Goal: Communication & Community: Answer question/provide support

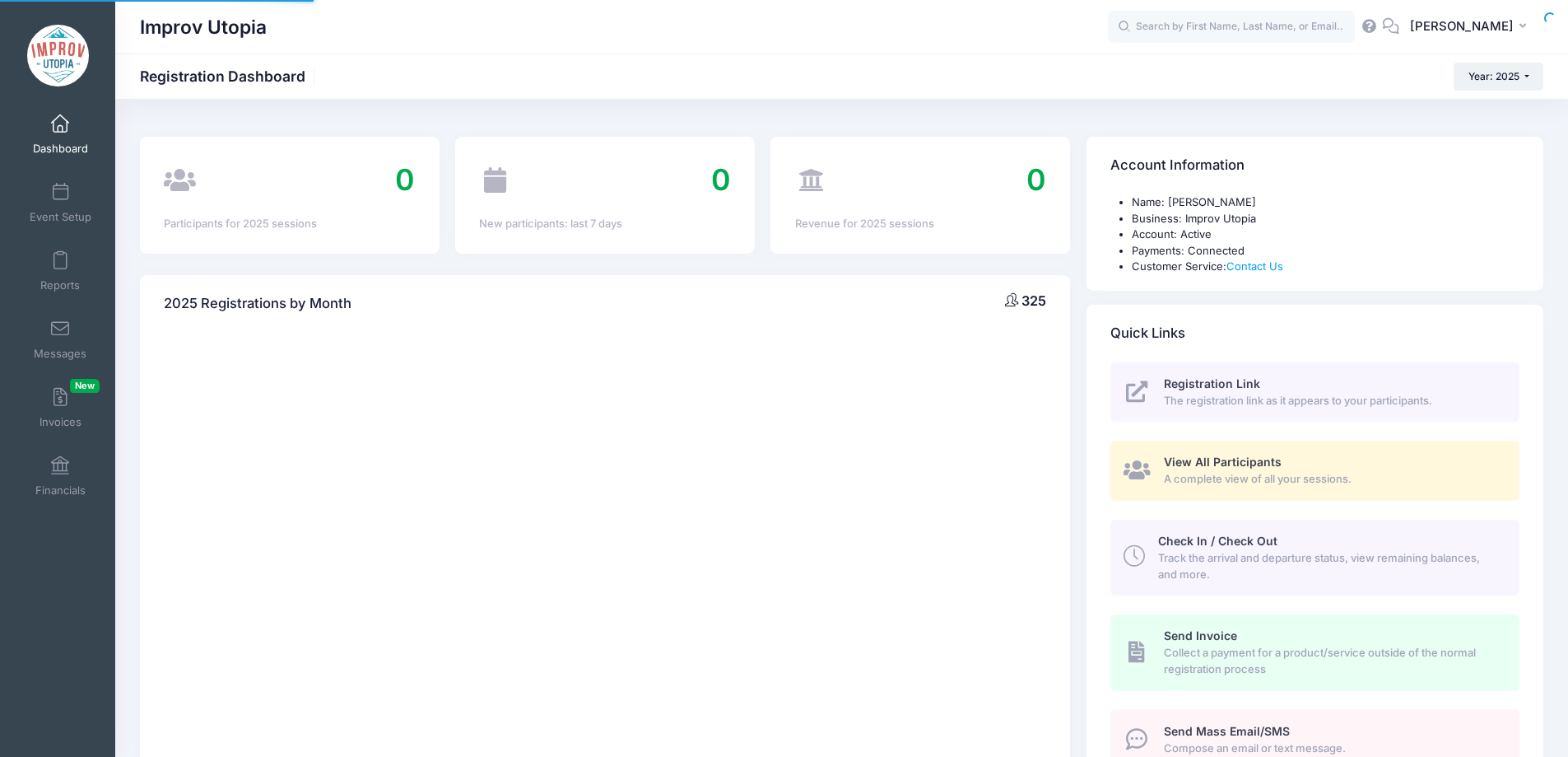
select select
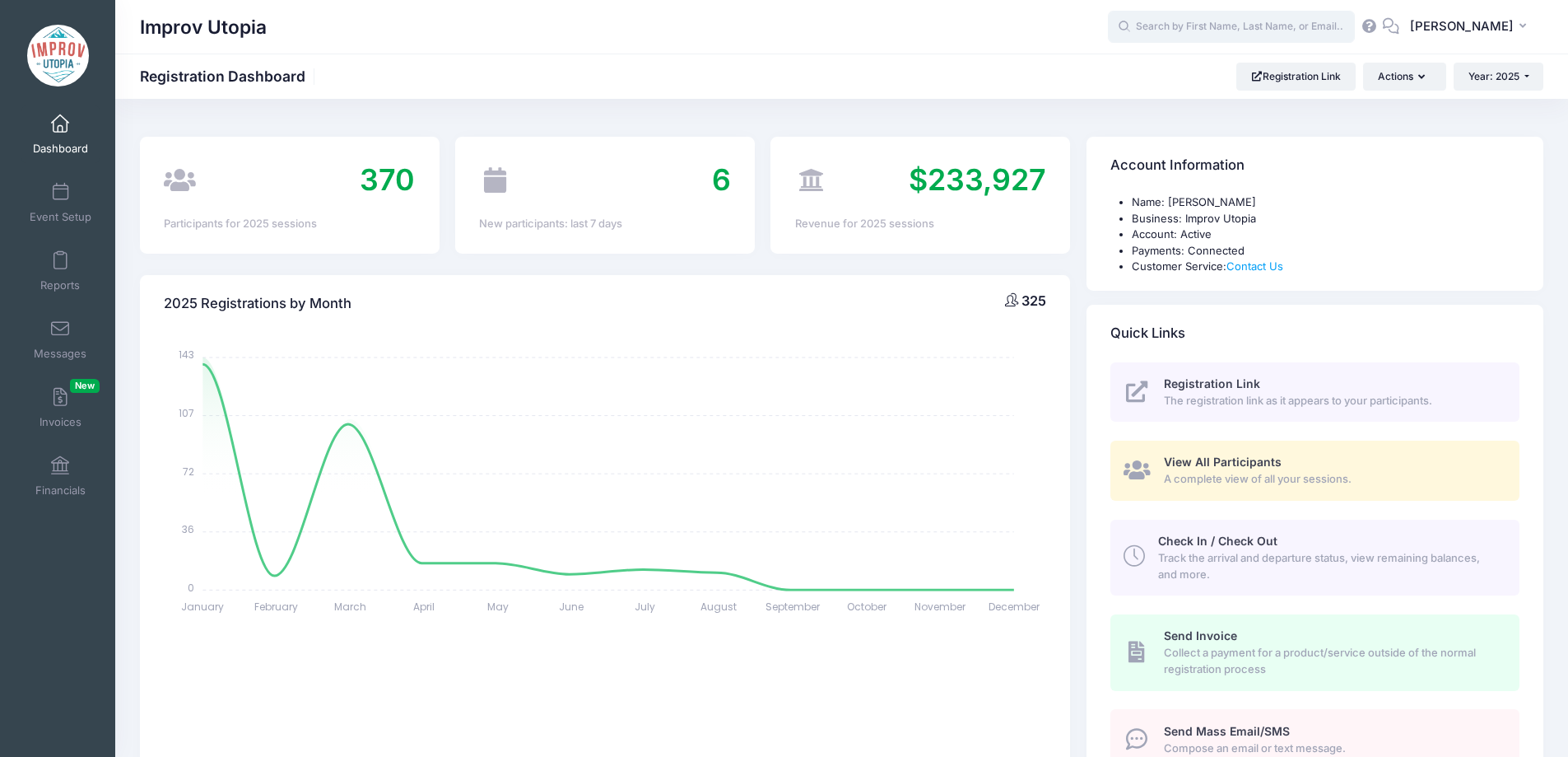
click at [1255, 32] on input "text" at bounding box center [1231, 28] width 247 height 33
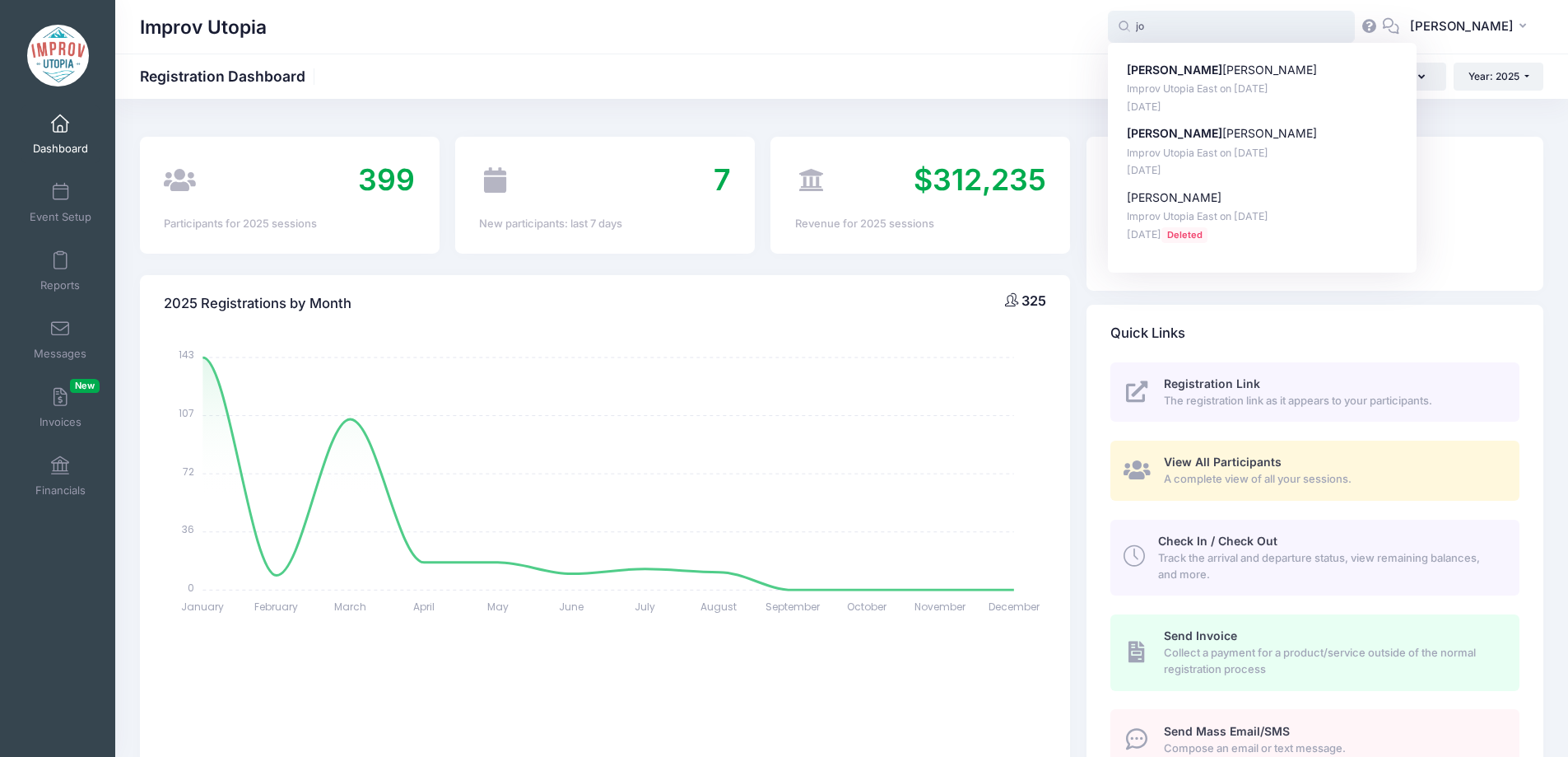
type input "j"
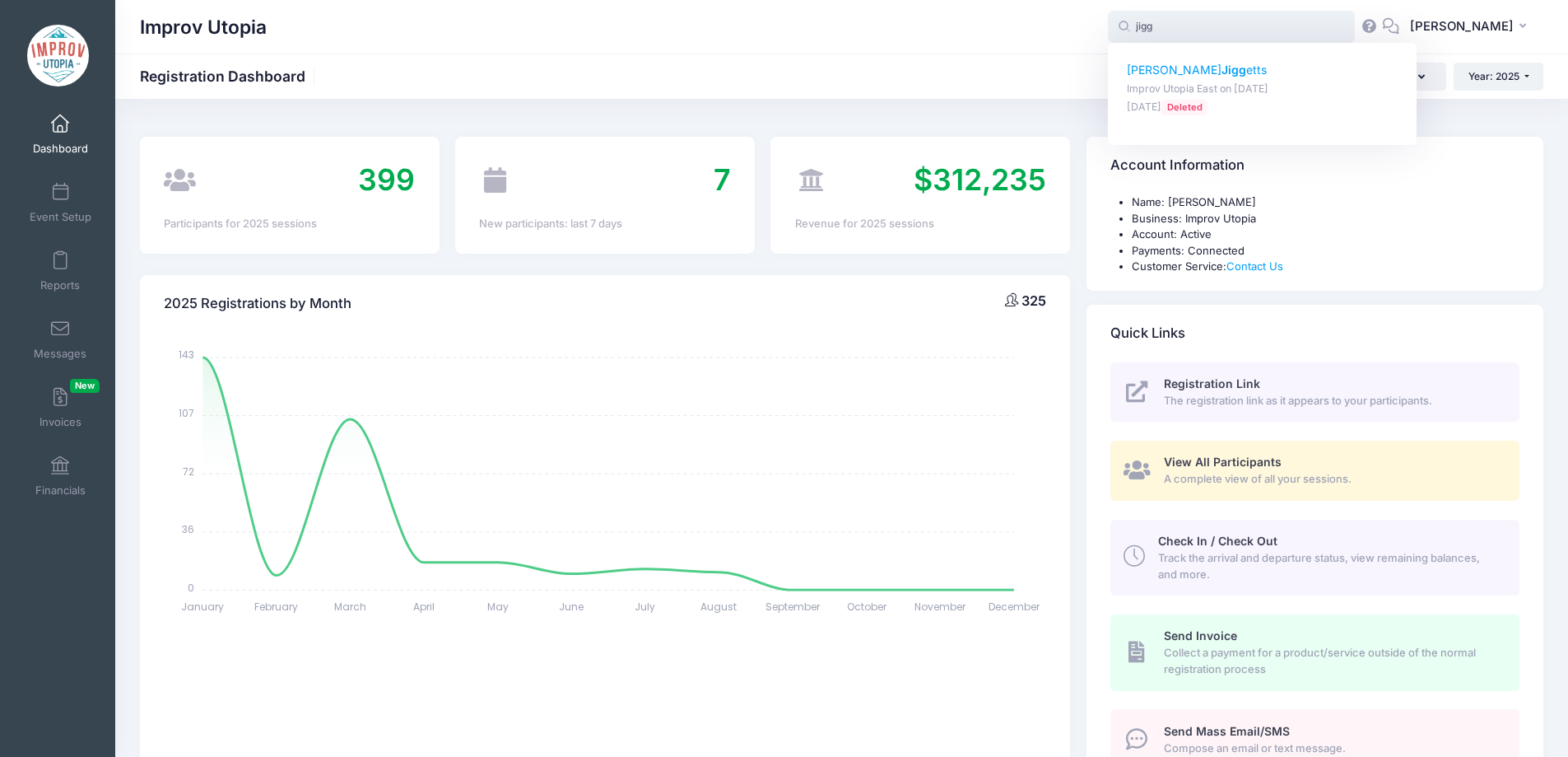
click at [1231, 67] on strong "Jigg" at bounding box center [1234, 69] width 25 height 14
type input "Joseph Jiggetts (Improv Utopia East, Aug-29, 2025)"
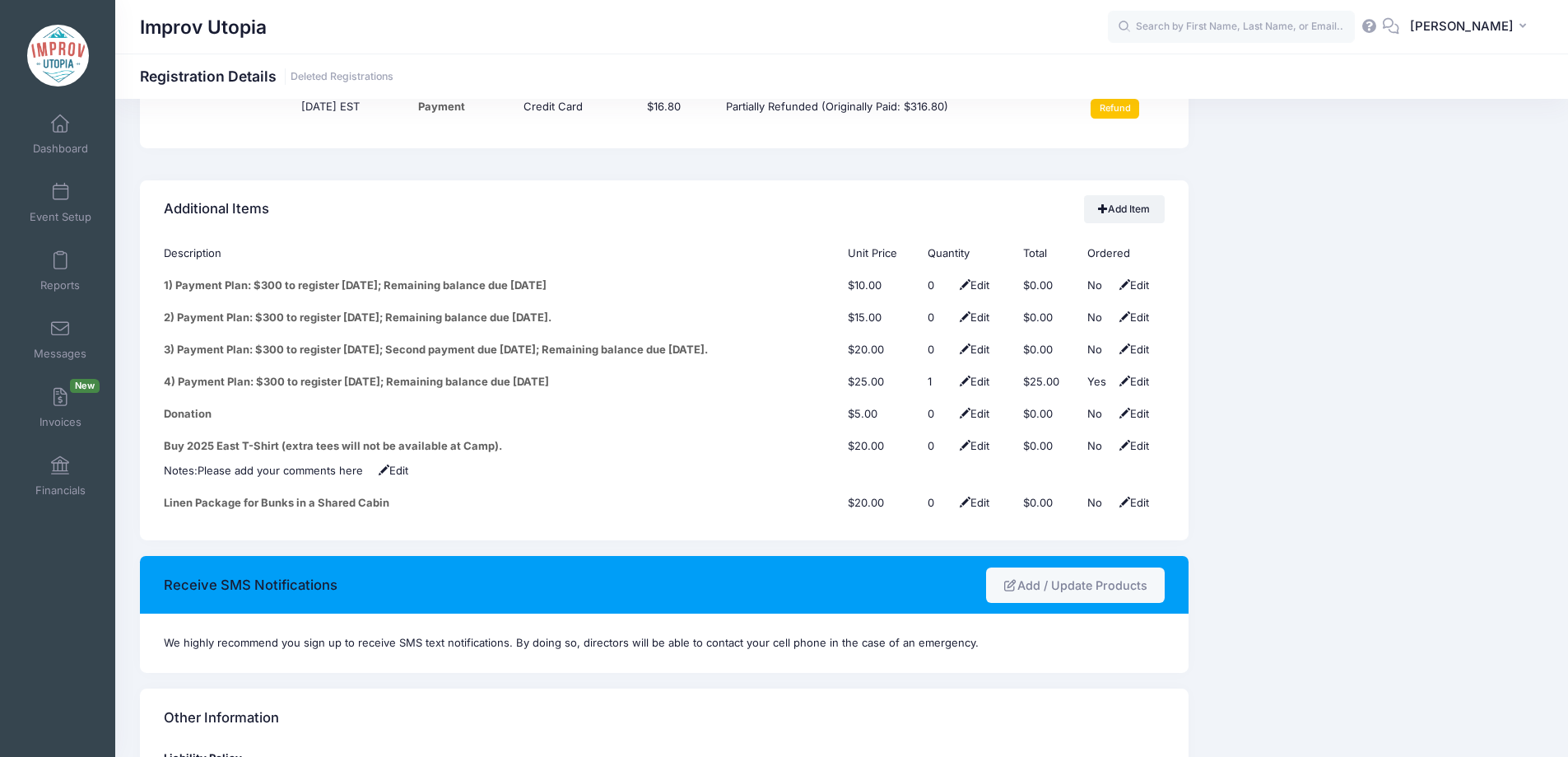
scroll to position [2054, 0]
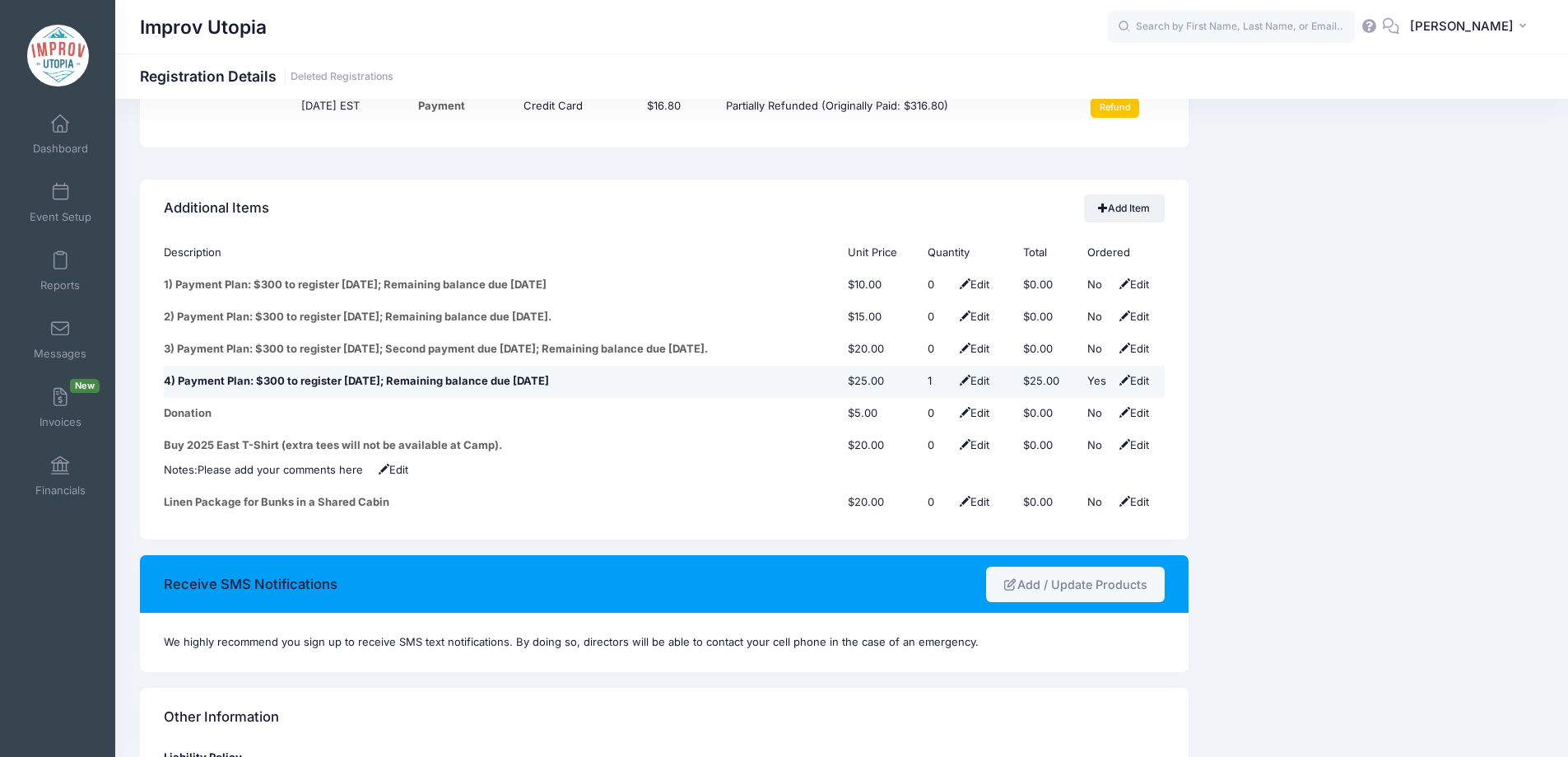
click at [1117, 374] on span "Edit" at bounding box center [1132, 381] width 33 height 13
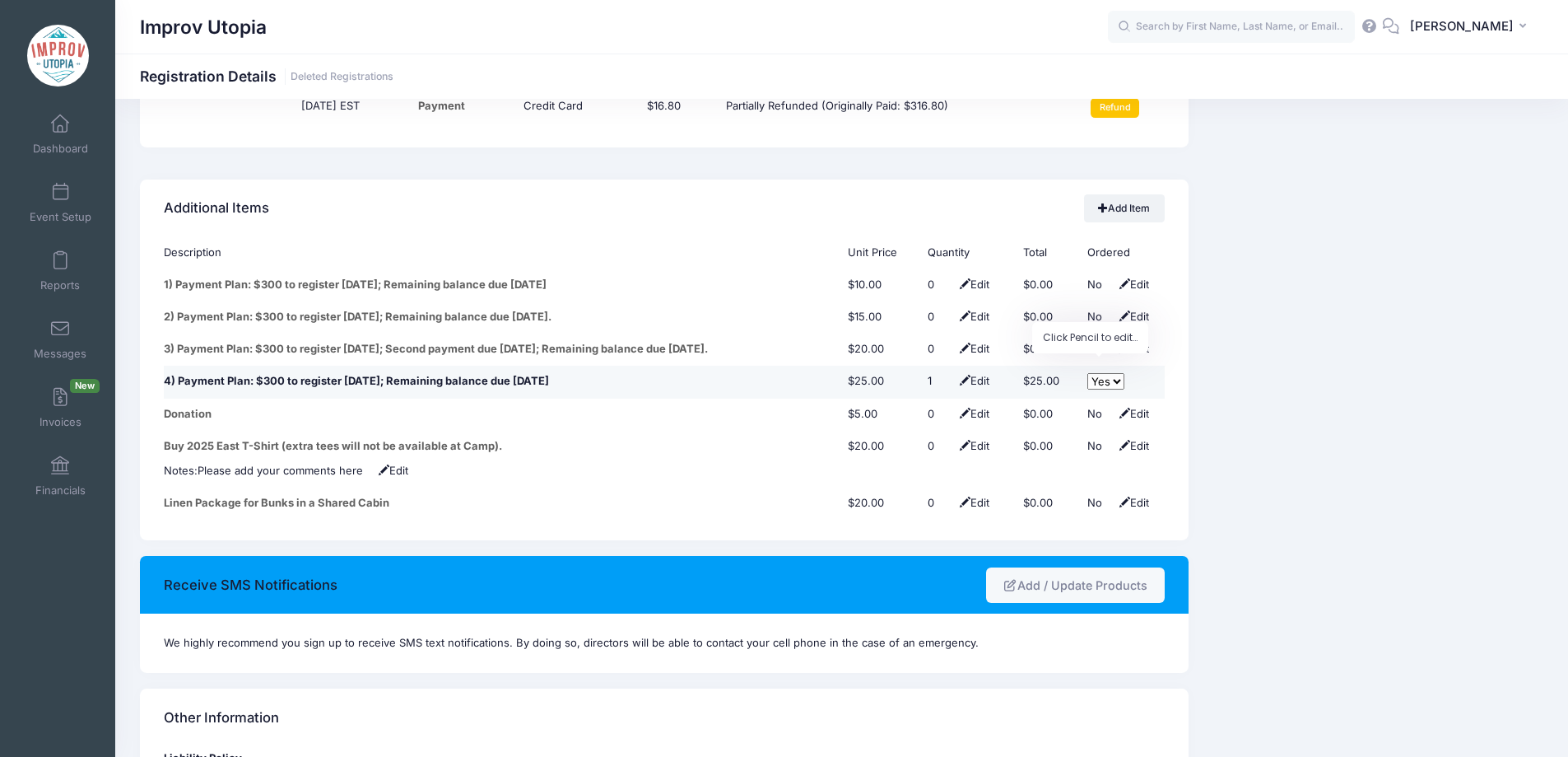
click at [1111, 373] on select "No Yes" at bounding box center [1106, 382] width 37 height 17
select select "0"
click at [1087, 373] on select "No Yes" at bounding box center [1106, 382] width 37 height 17
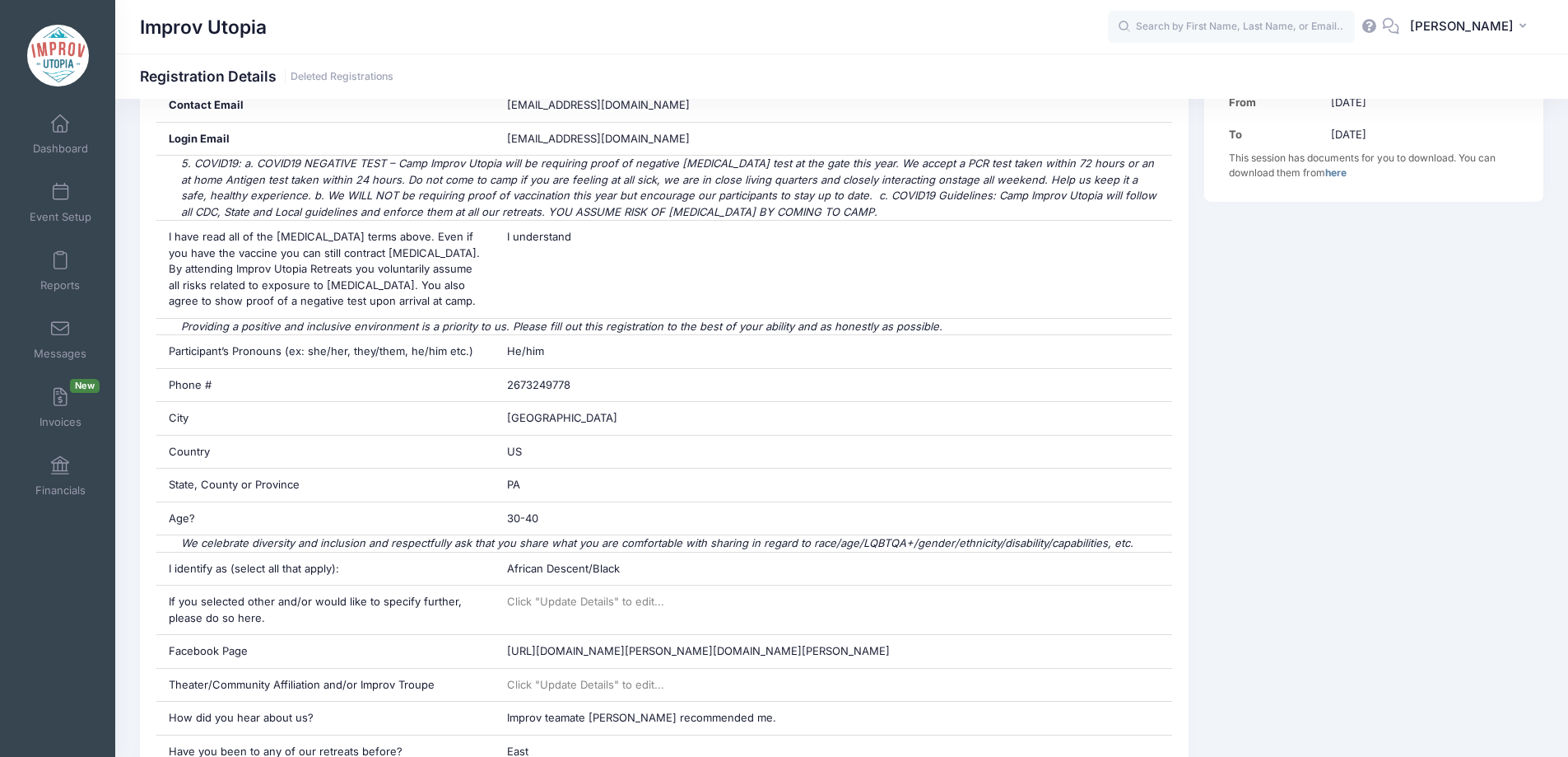
scroll to position [0, 0]
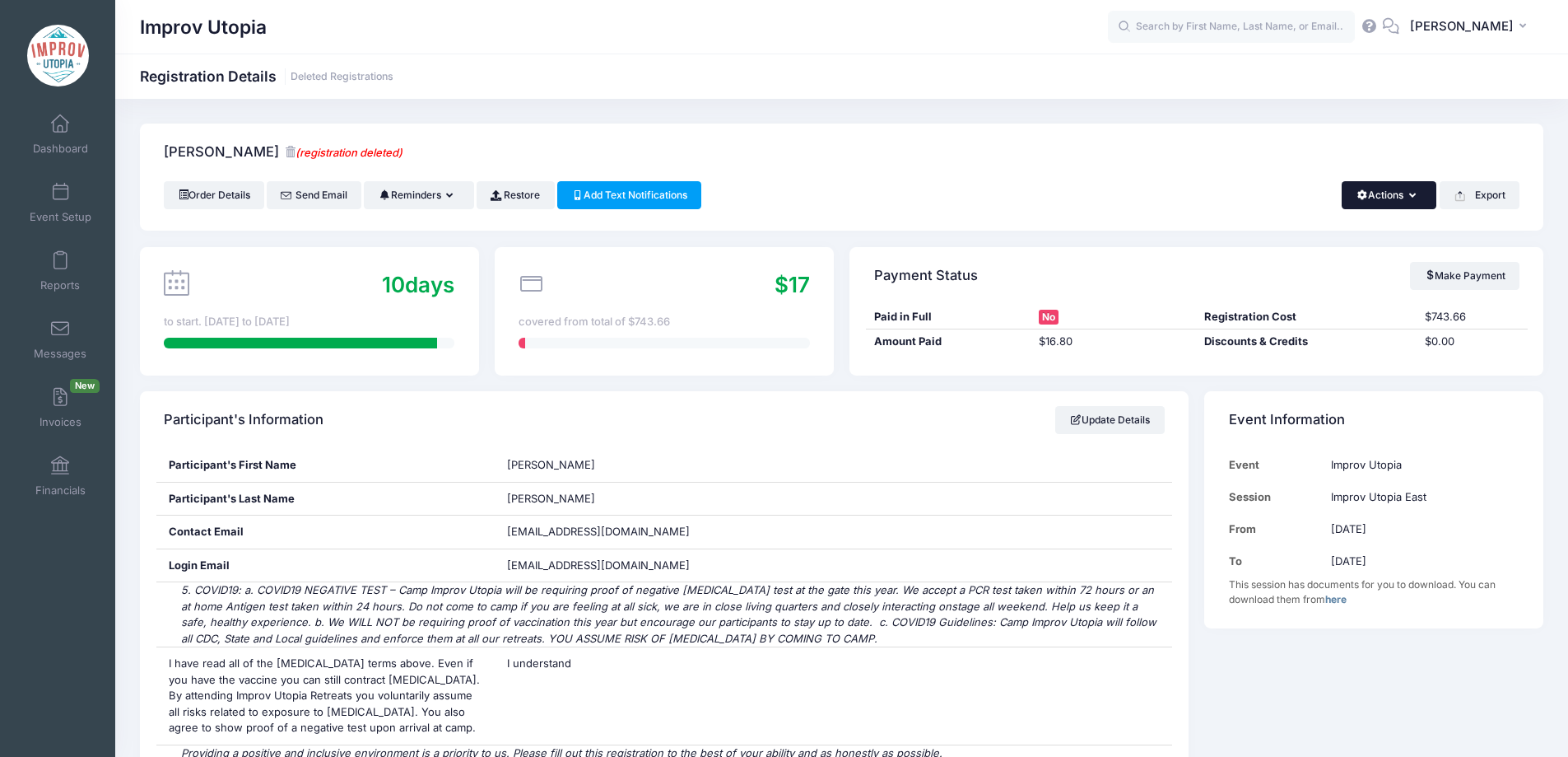
click at [1383, 189] on button "Actions" at bounding box center [1389, 196] width 94 height 28
click at [525, 195] on link "Restore" at bounding box center [516, 196] width 78 height 28
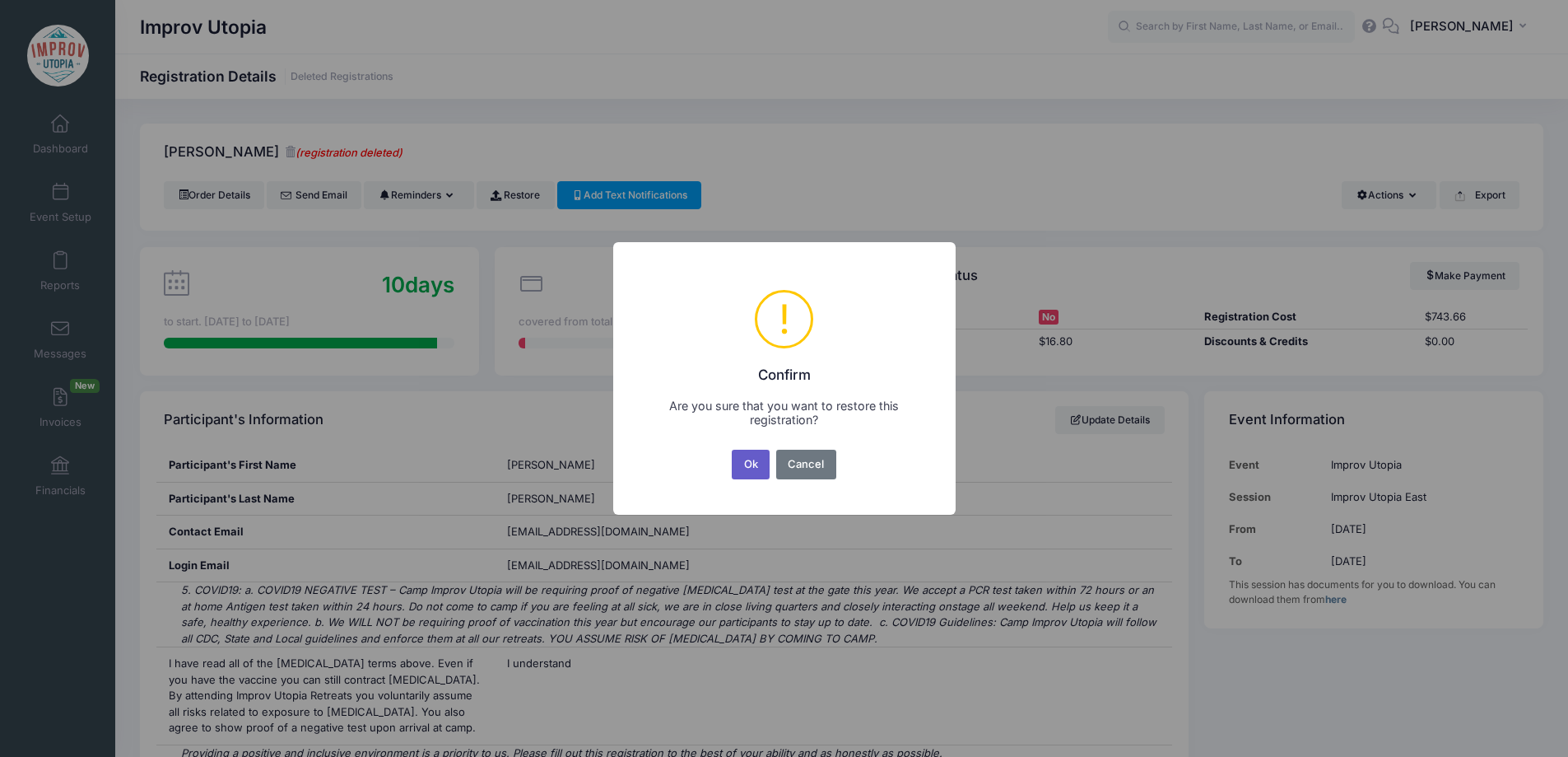
click at [760, 474] on button "Ok" at bounding box center [750, 464] width 38 height 30
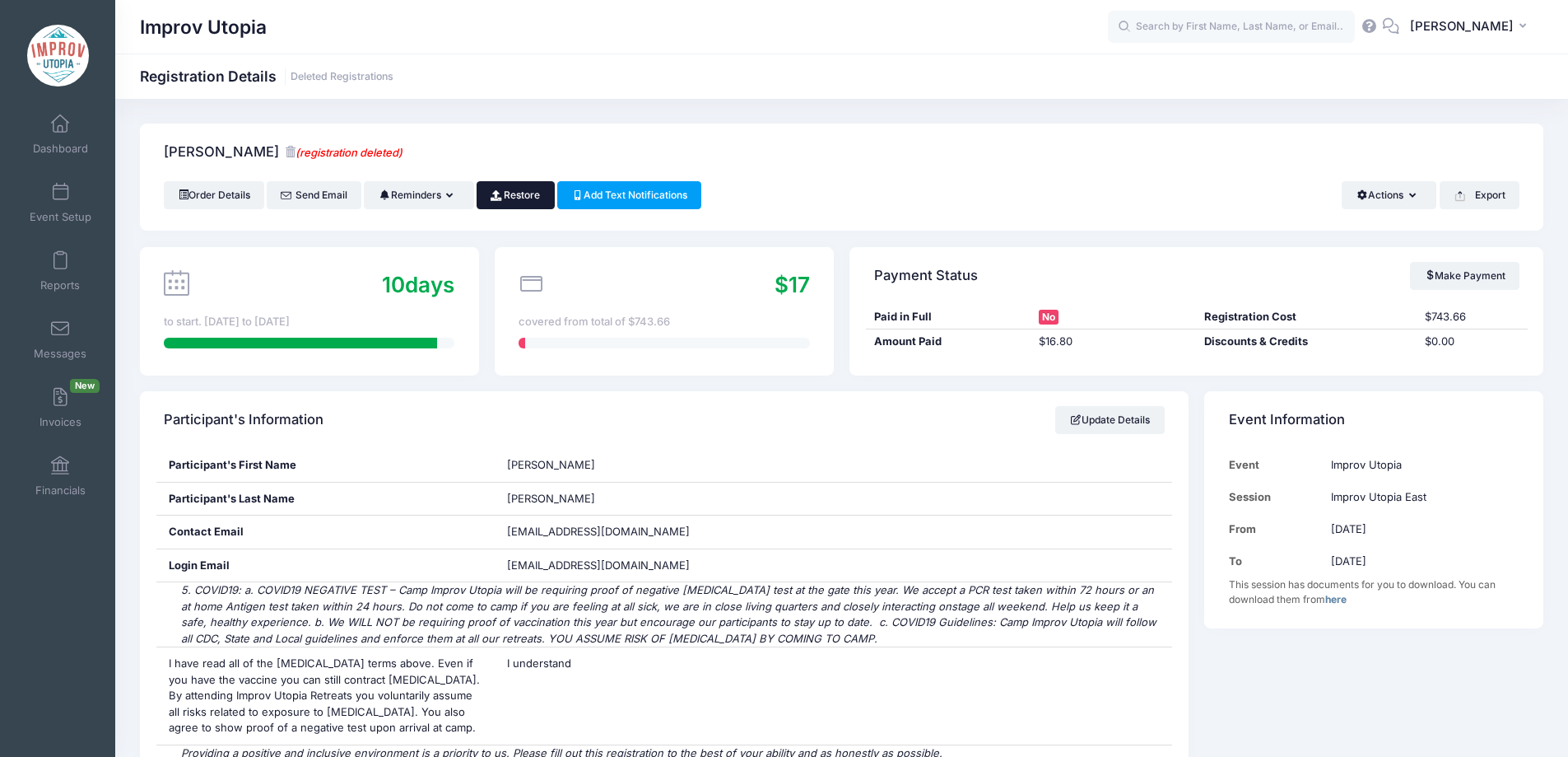
click at [518, 195] on link "Restore" at bounding box center [516, 196] width 78 height 28
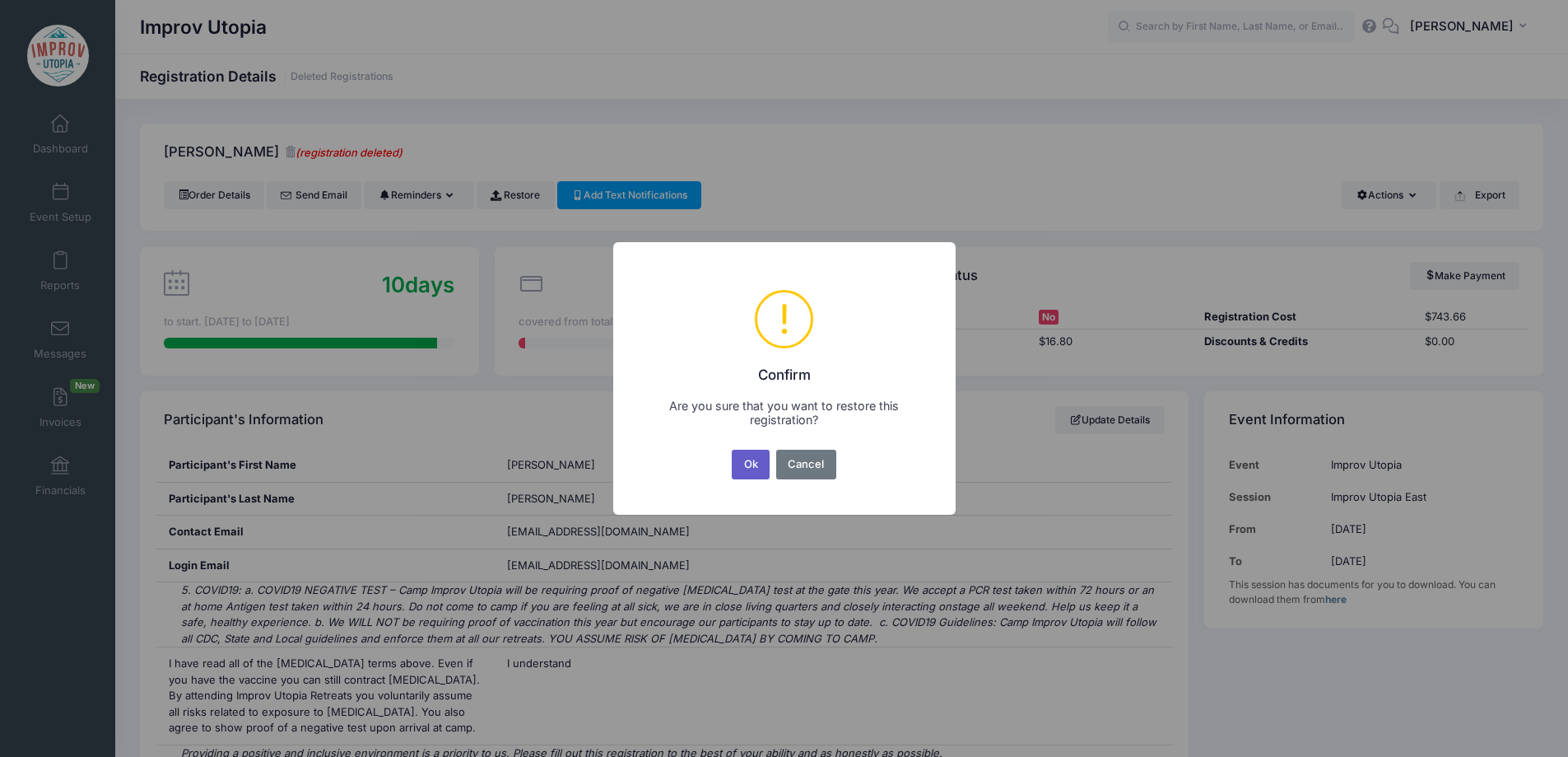
click at [740, 471] on button "Ok" at bounding box center [750, 464] width 38 height 30
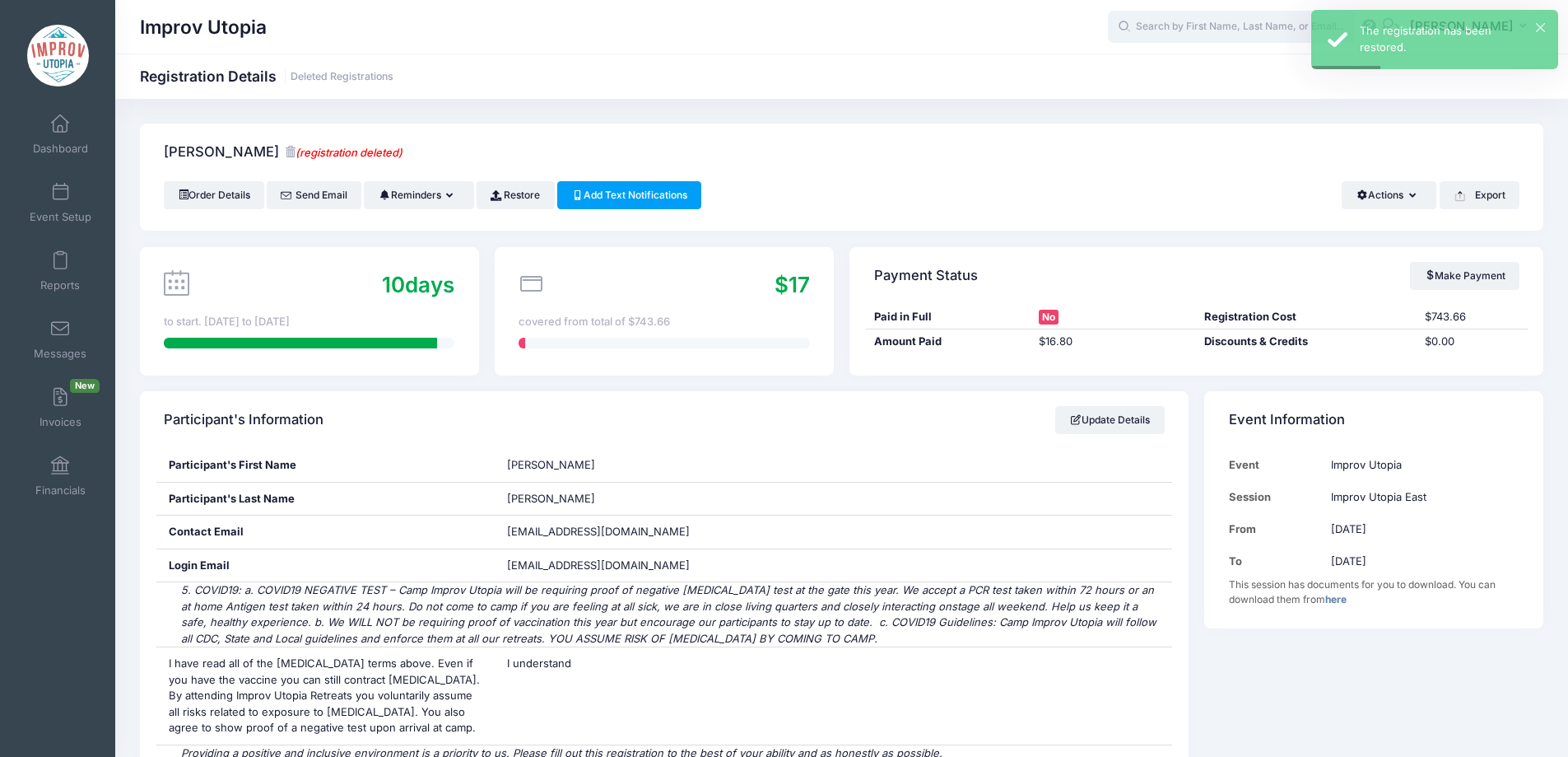
click at [1208, 29] on input "text" at bounding box center [1231, 28] width 247 height 33
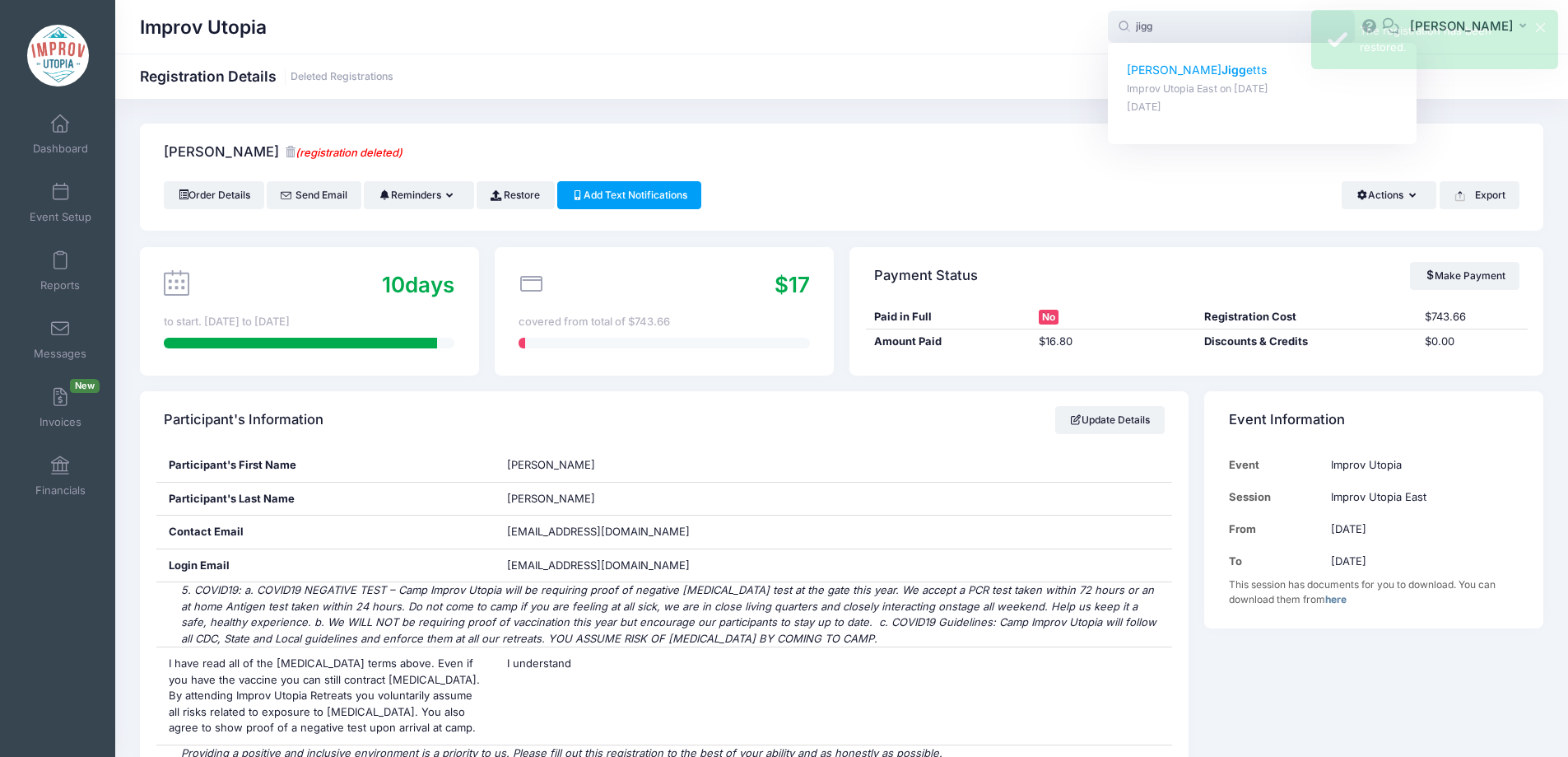
click at [1222, 69] on strong "Jigg" at bounding box center [1234, 69] width 25 height 14
type input "Joseph Jiggetts (Improv Utopia East, Aug-29, 2025)"
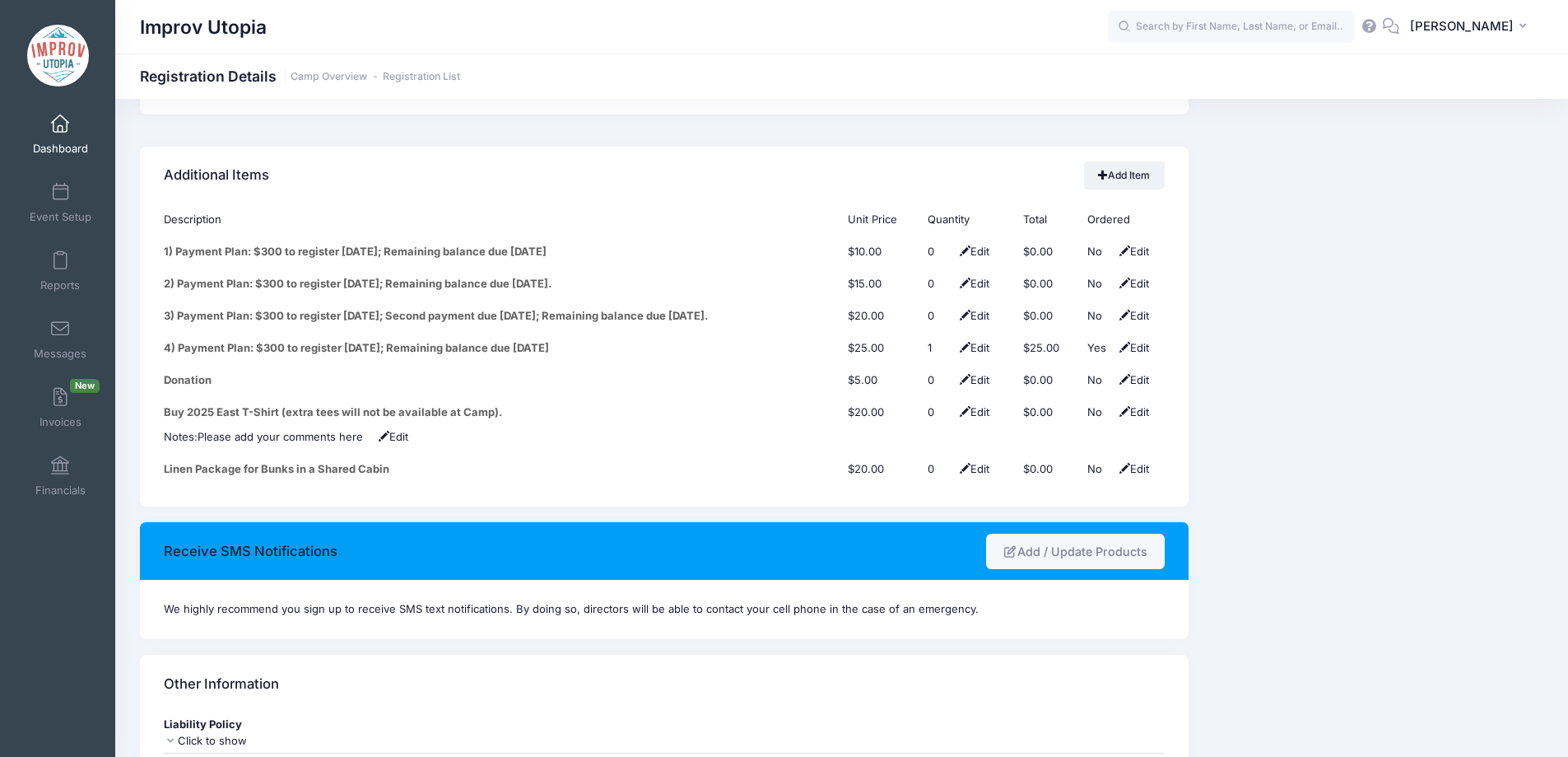
scroll to position [2088, 0]
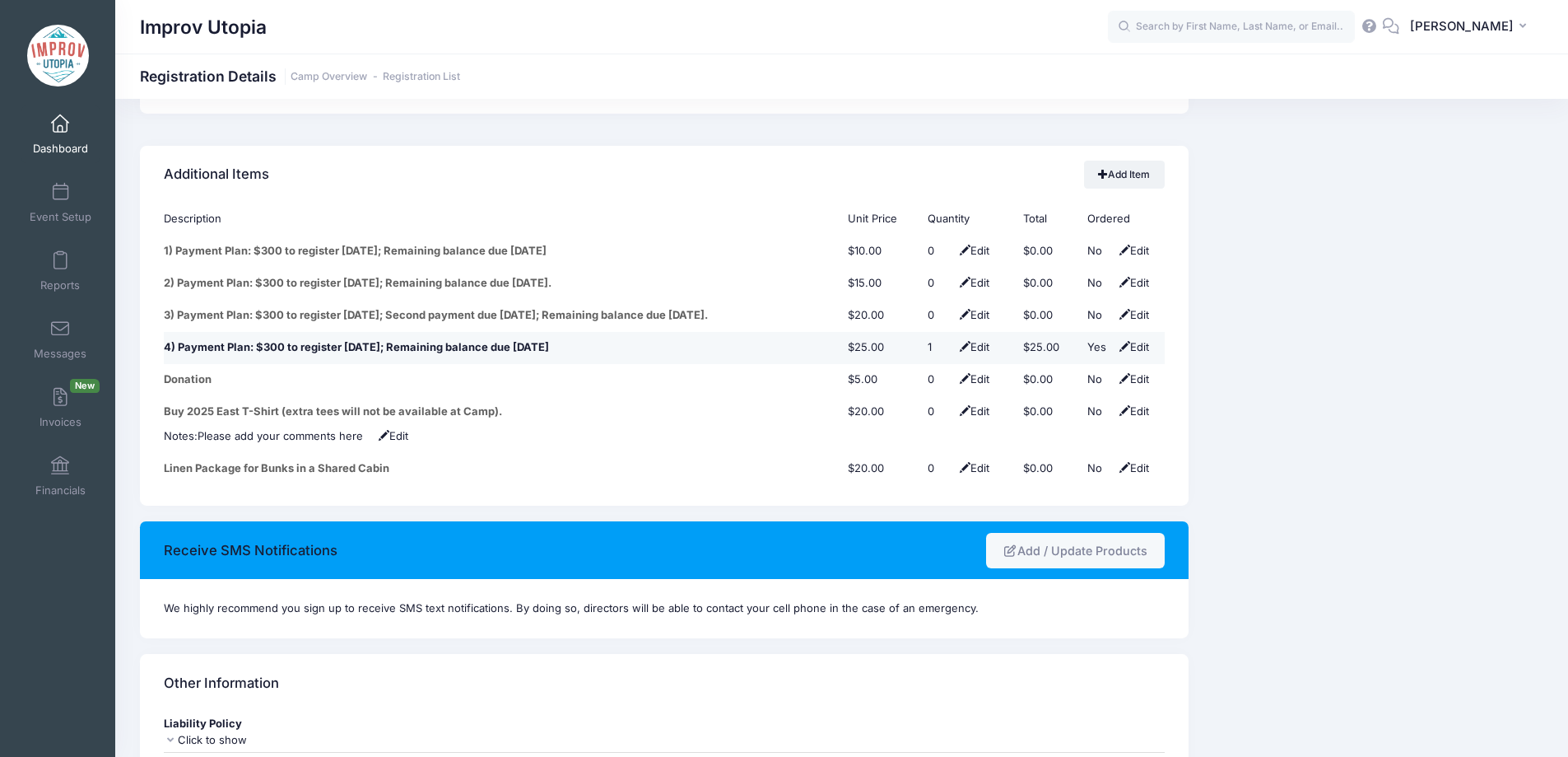
click at [1120, 341] on span at bounding box center [1125, 347] width 11 height 11
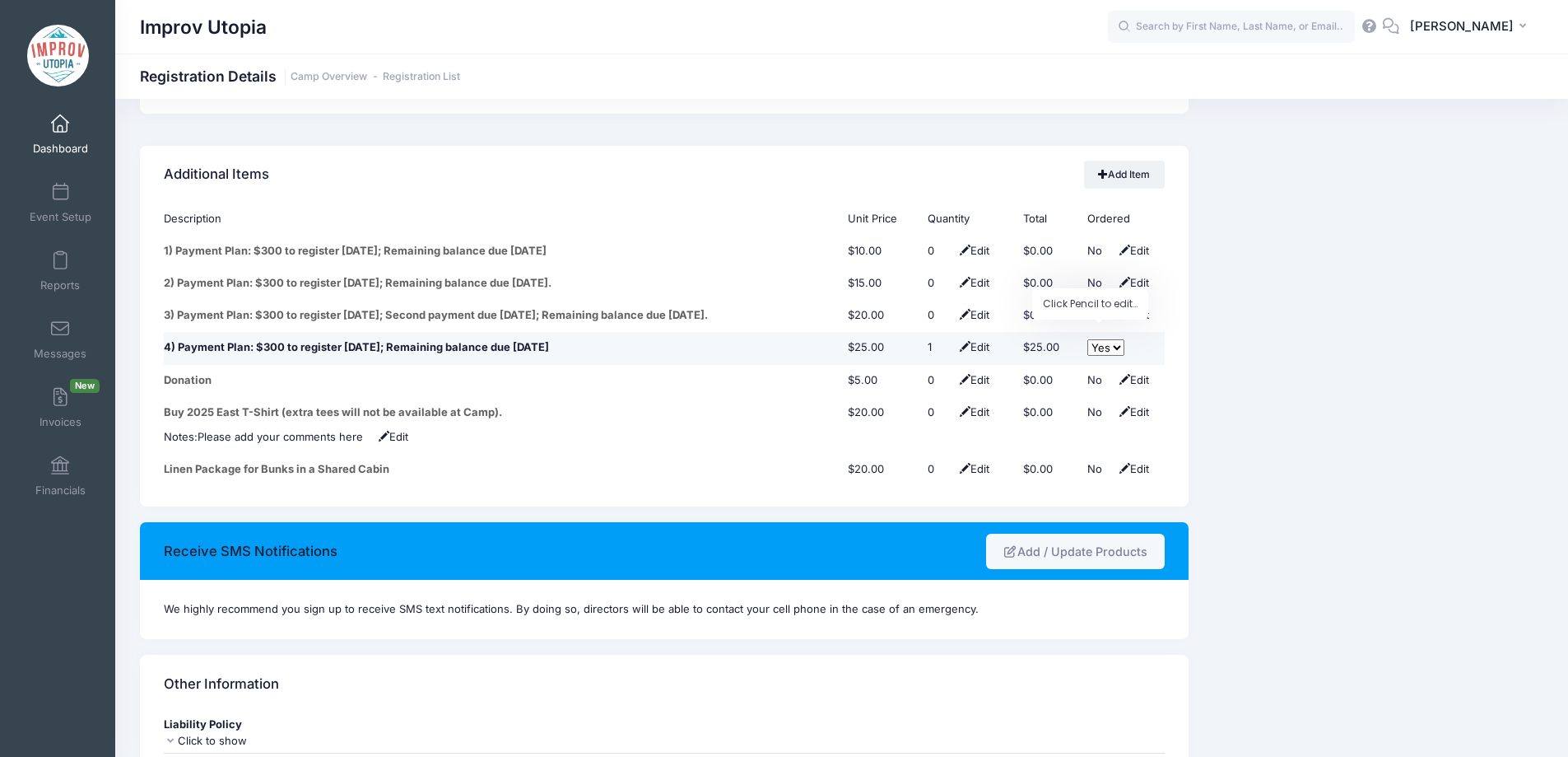
click at [1107, 339] on select "No Yes" at bounding box center [1106, 347] width 37 height 17
select select "0"
click at [1087, 339] on select "No Yes" at bounding box center [1106, 347] width 37 height 17
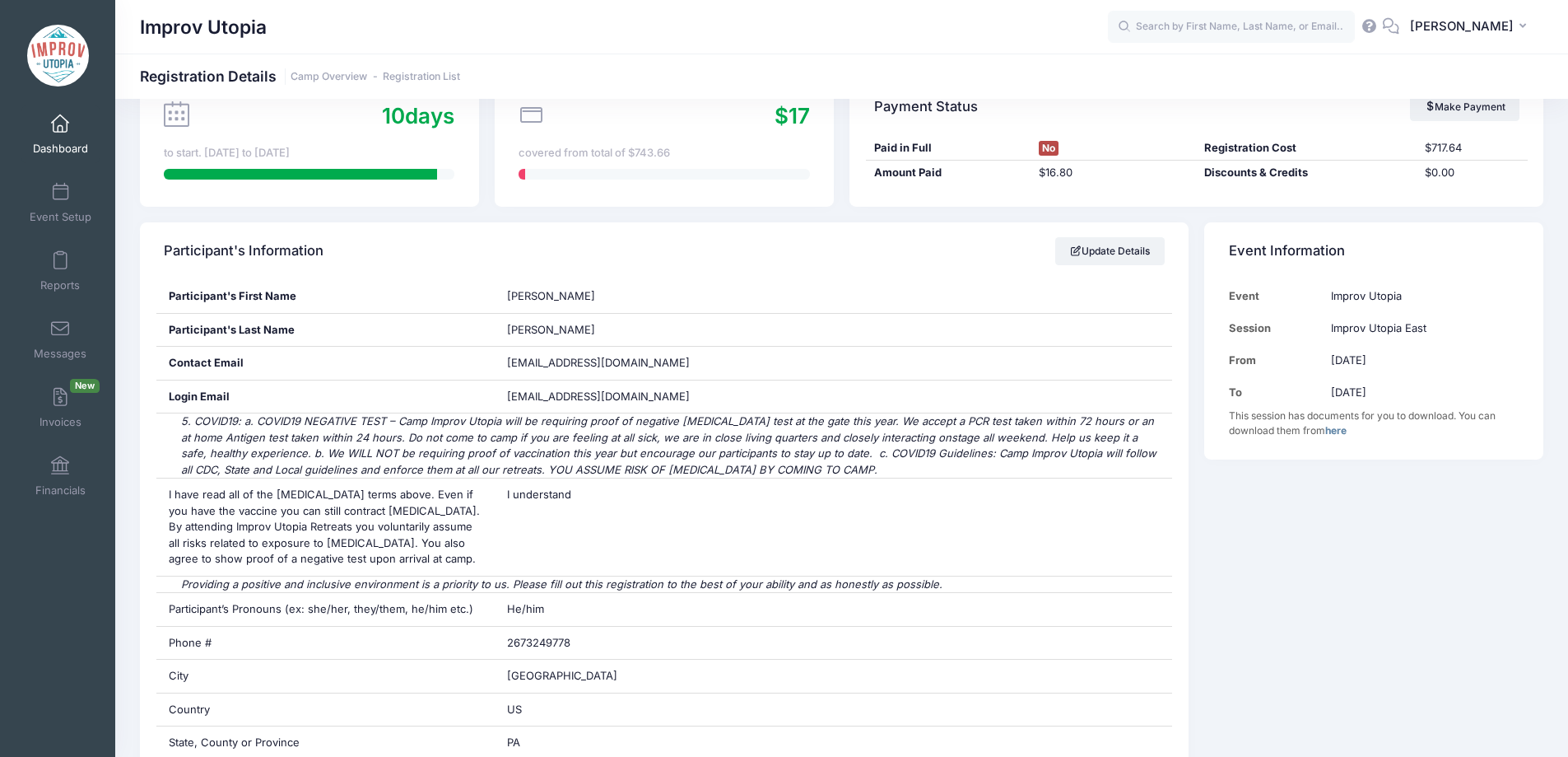
scroll to position [0, 0]
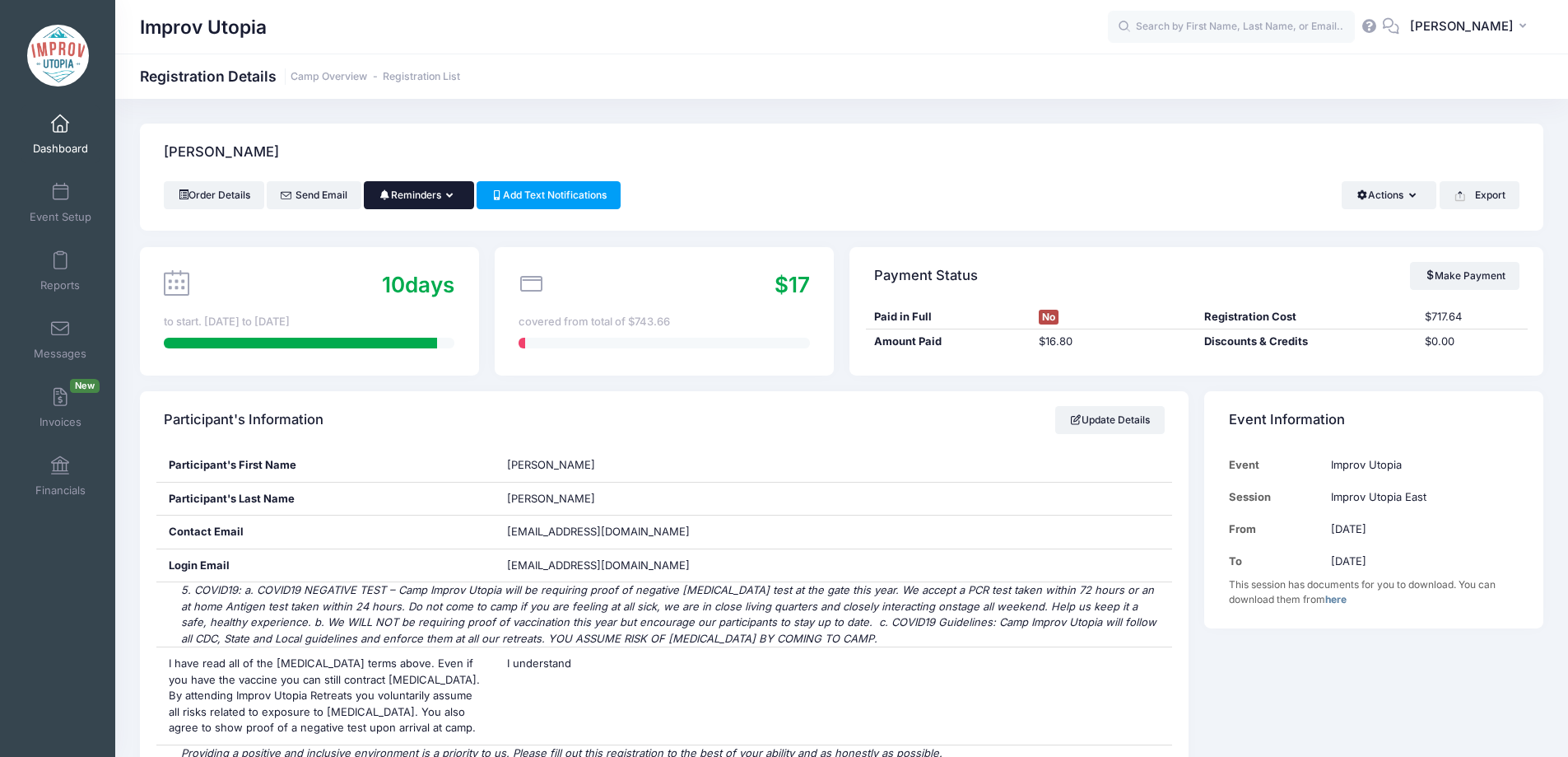
click at [463, 198] on button "Reminders" at bounding box center [419, 196] width 109 height 28
click at [430, 233] on link "Send Payment Reminder" at bounding box center [382, 235] width 184 height 32
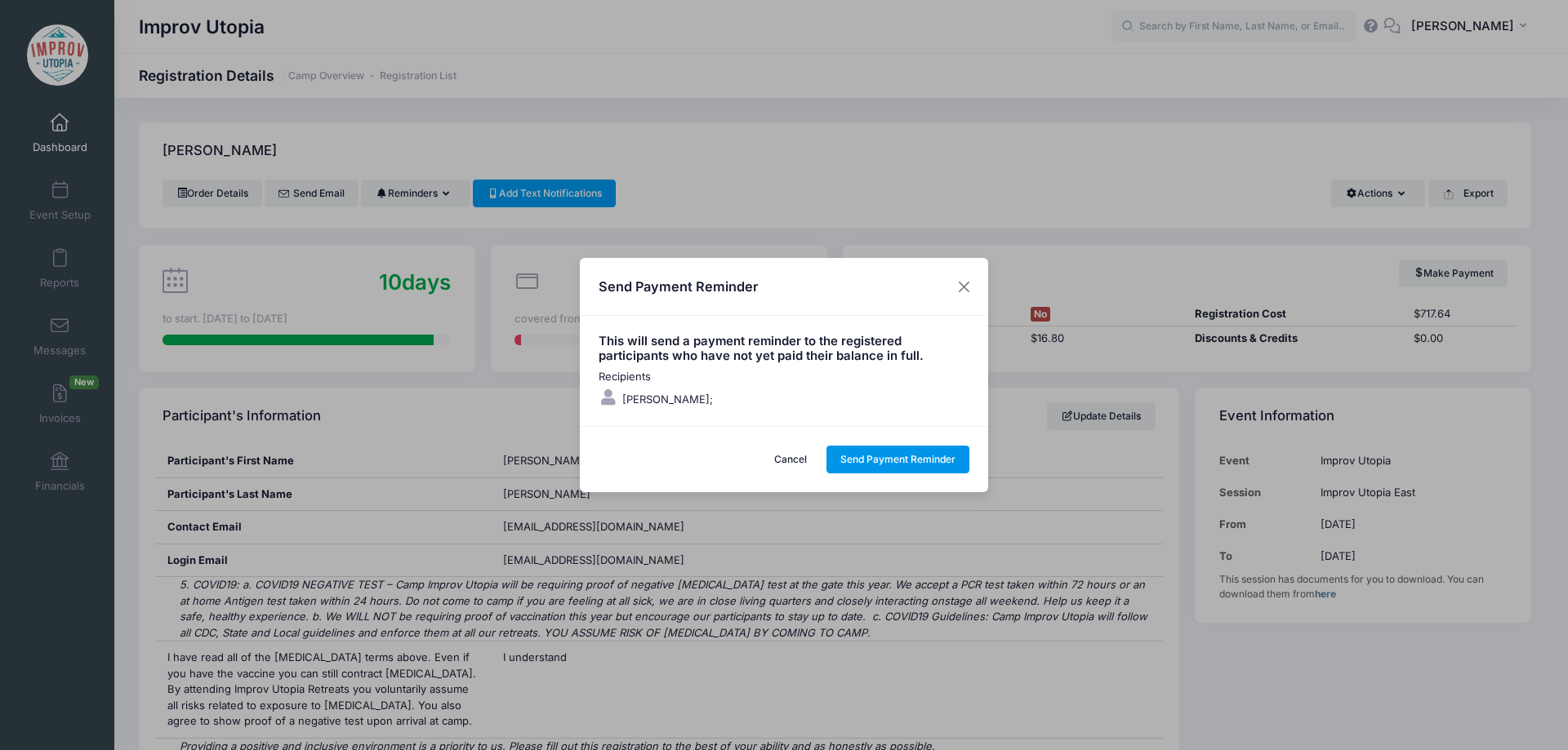
click at [897, 454] on button "Send Payment Reminder" at bounding box center [898, 459] width 143 height 28
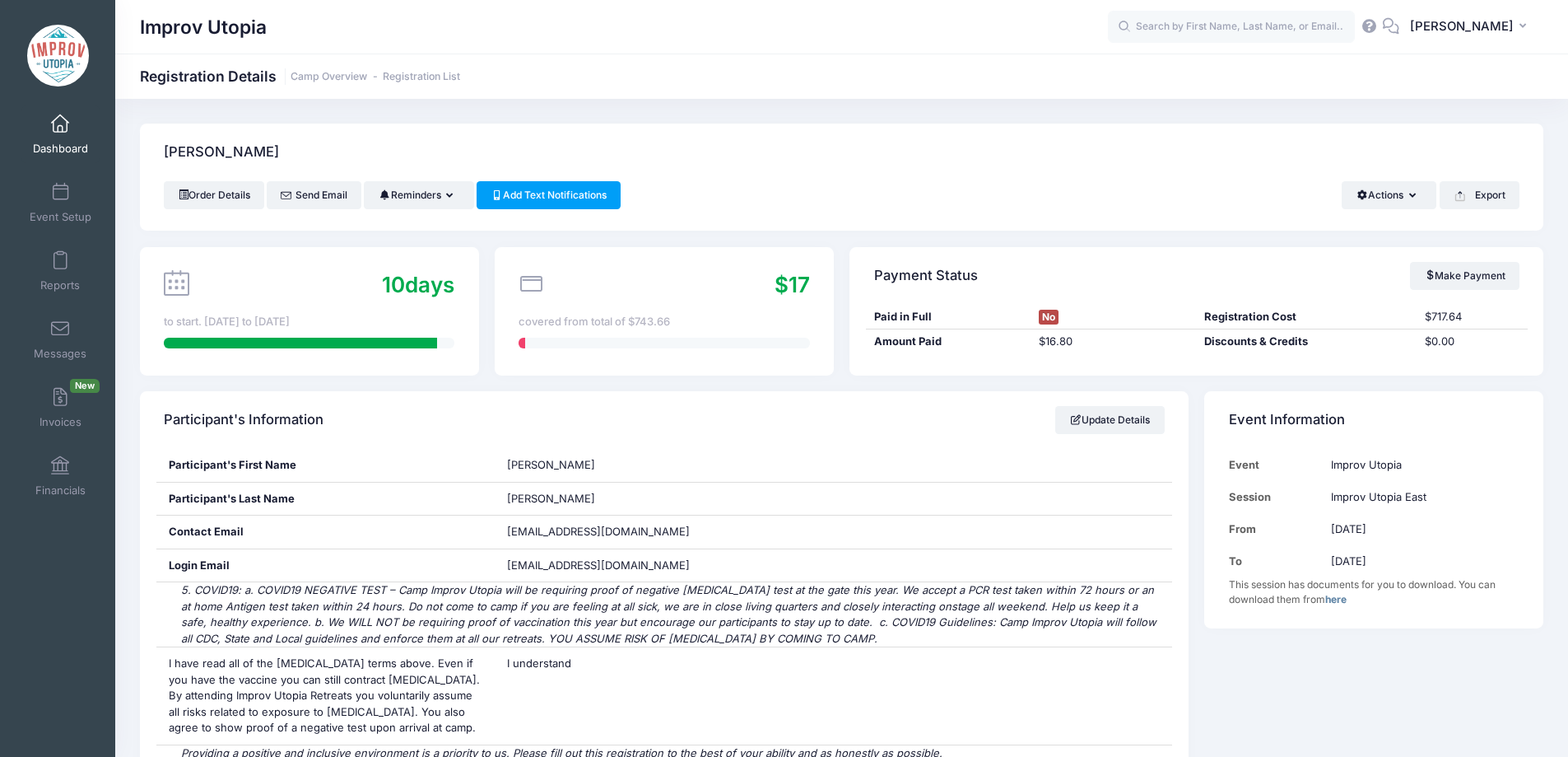
click at [60, 131] on span at bounding box center [60, 124] width 0 height 19
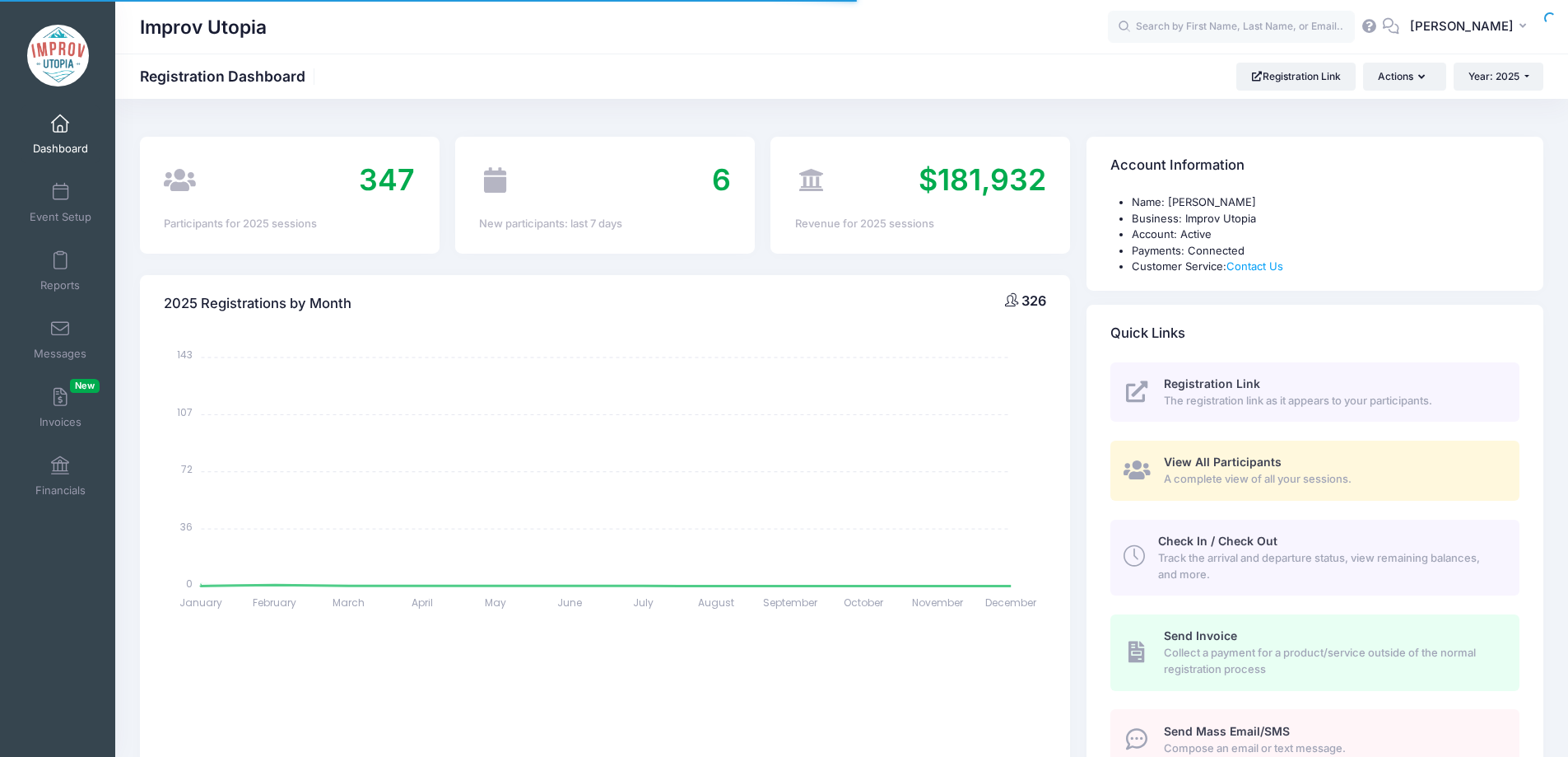
select select
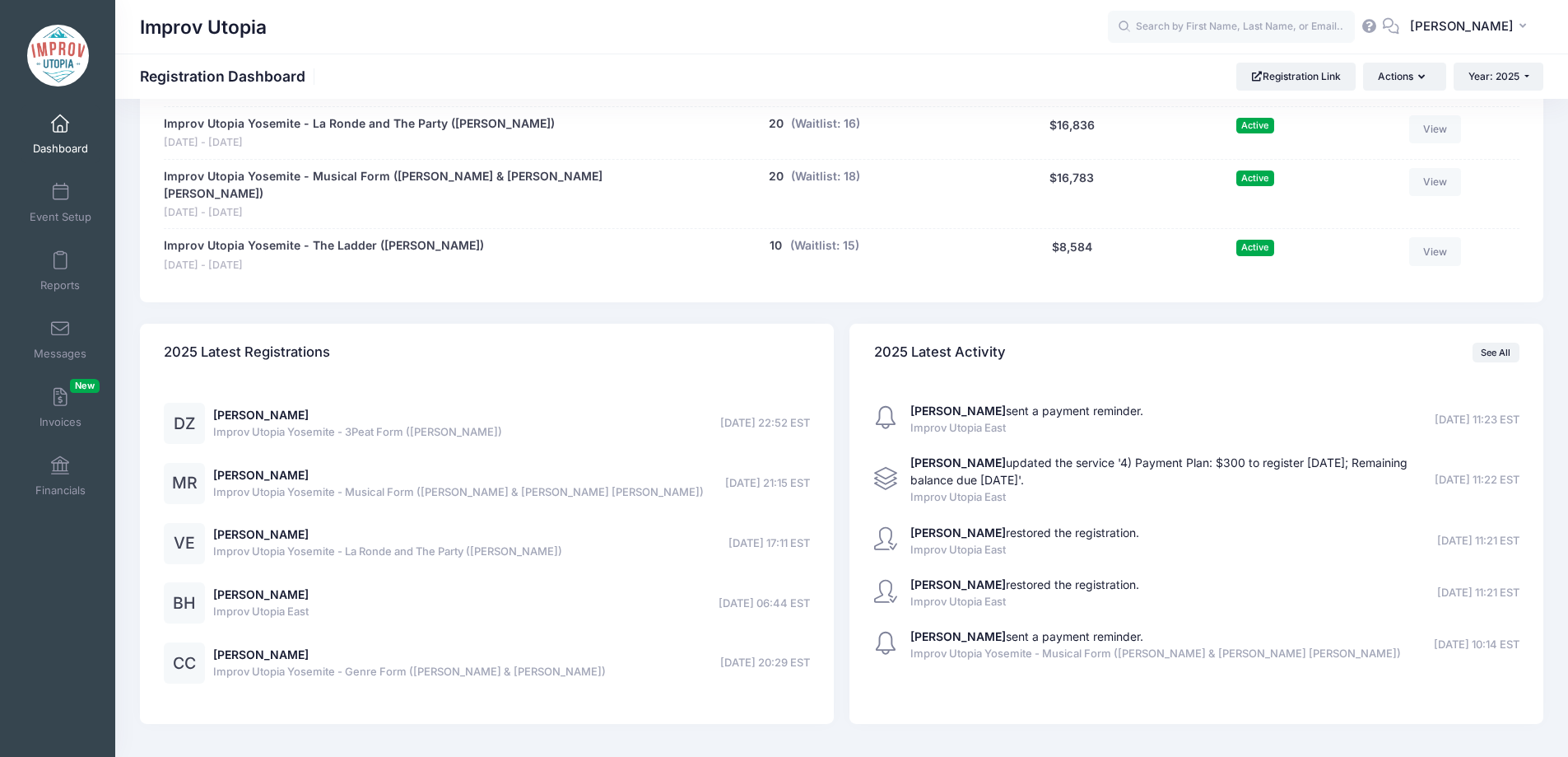
scroll to position [1242, 0]
click at [66, 341] on link "Messages" at bounding box center [60, 339] width 78 height 57
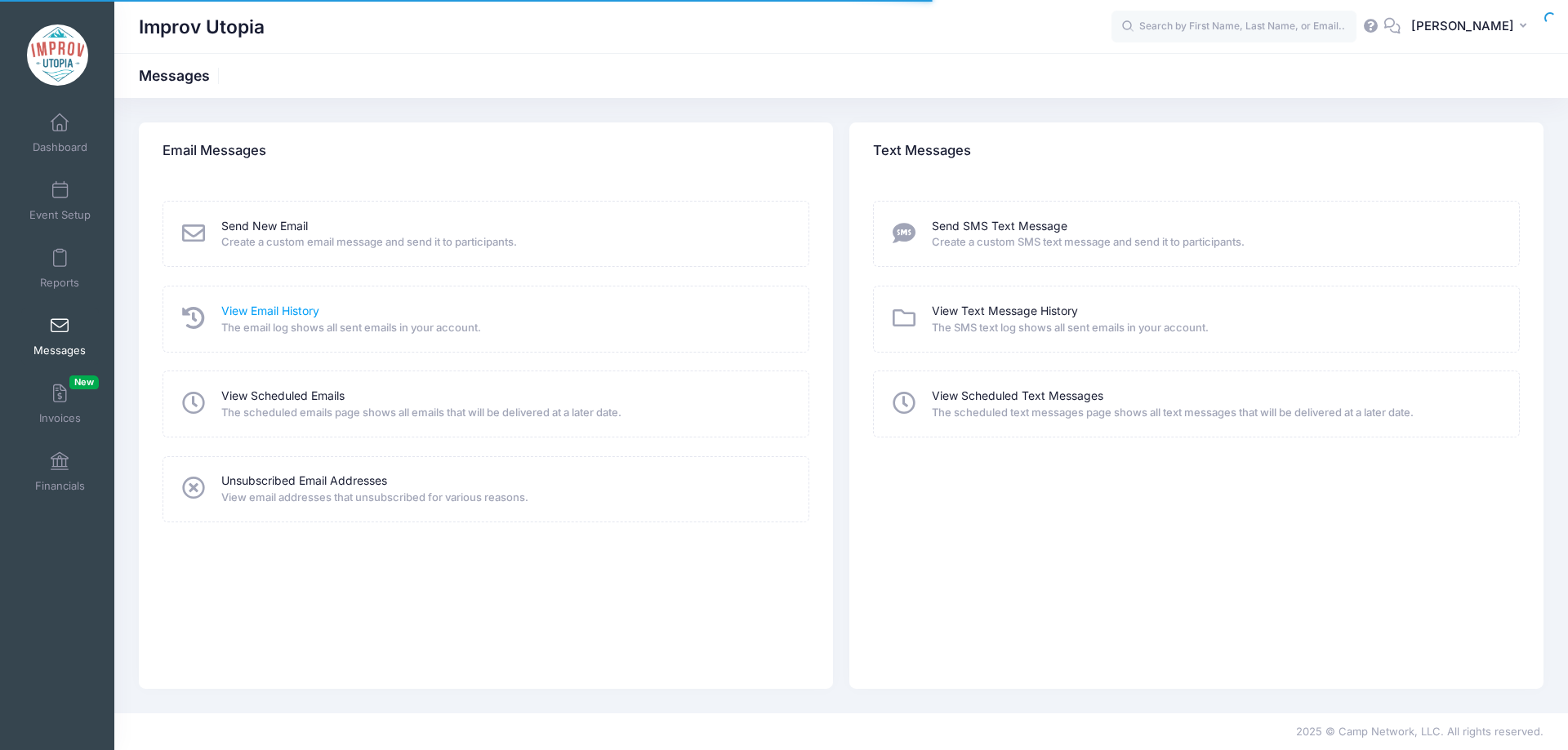
click at [270, 317] on link "View Email History" at bounding box center [270, 311] width 98 height 17
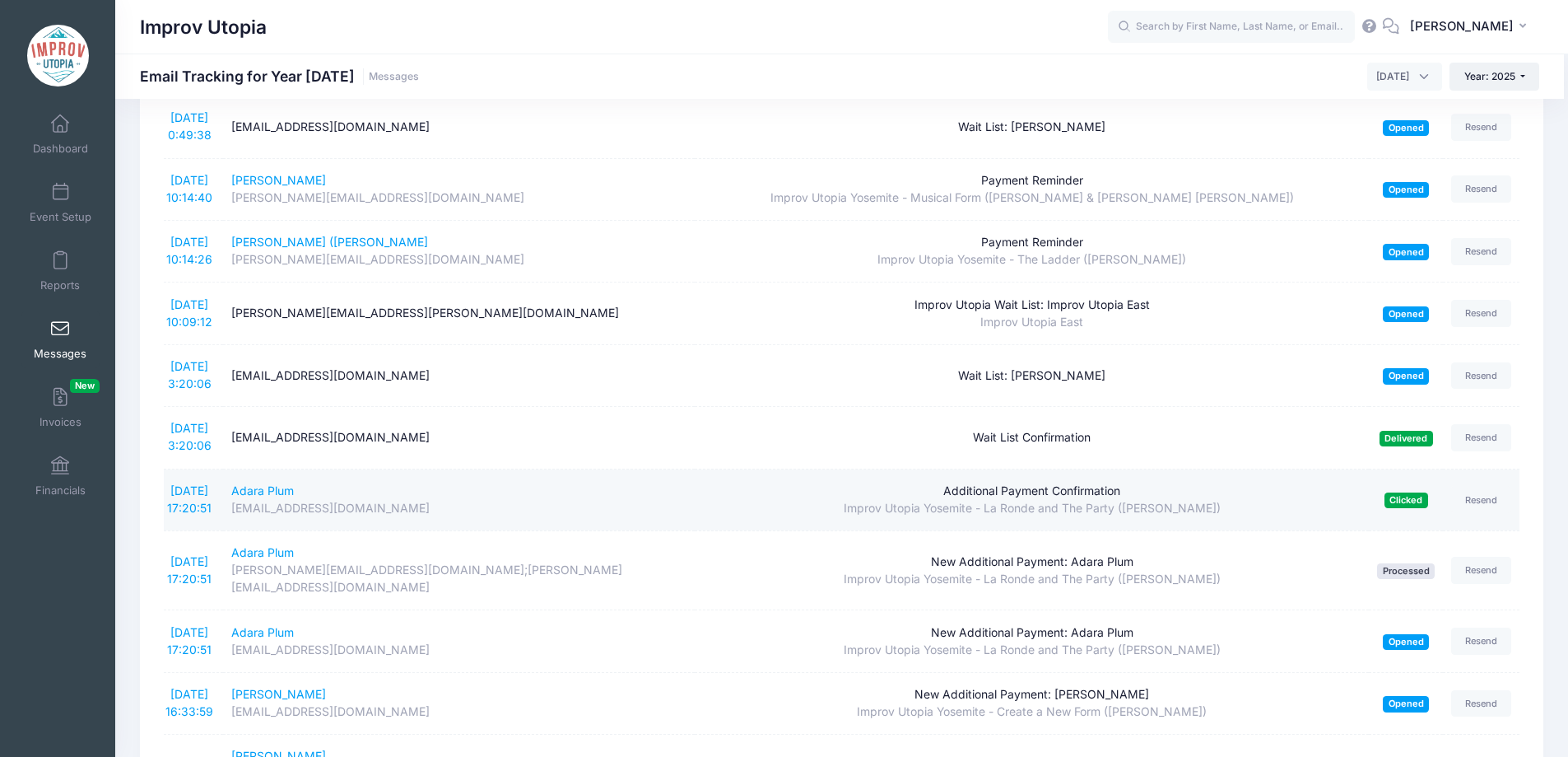
scroll to position [170, 0]
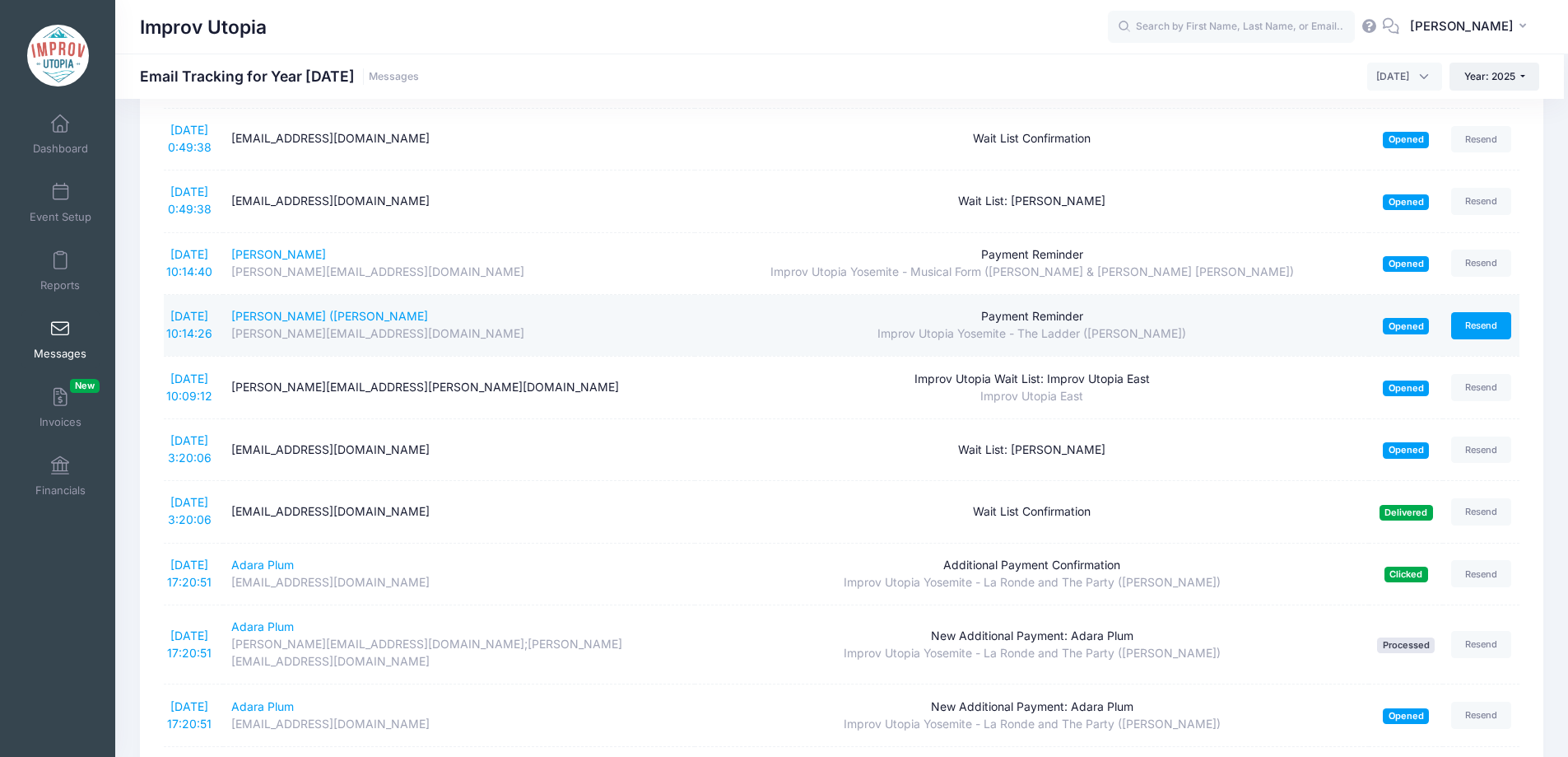
click at [1486, 322] on link "Resend" at bounding box center [1482, 325] width 61 height 27
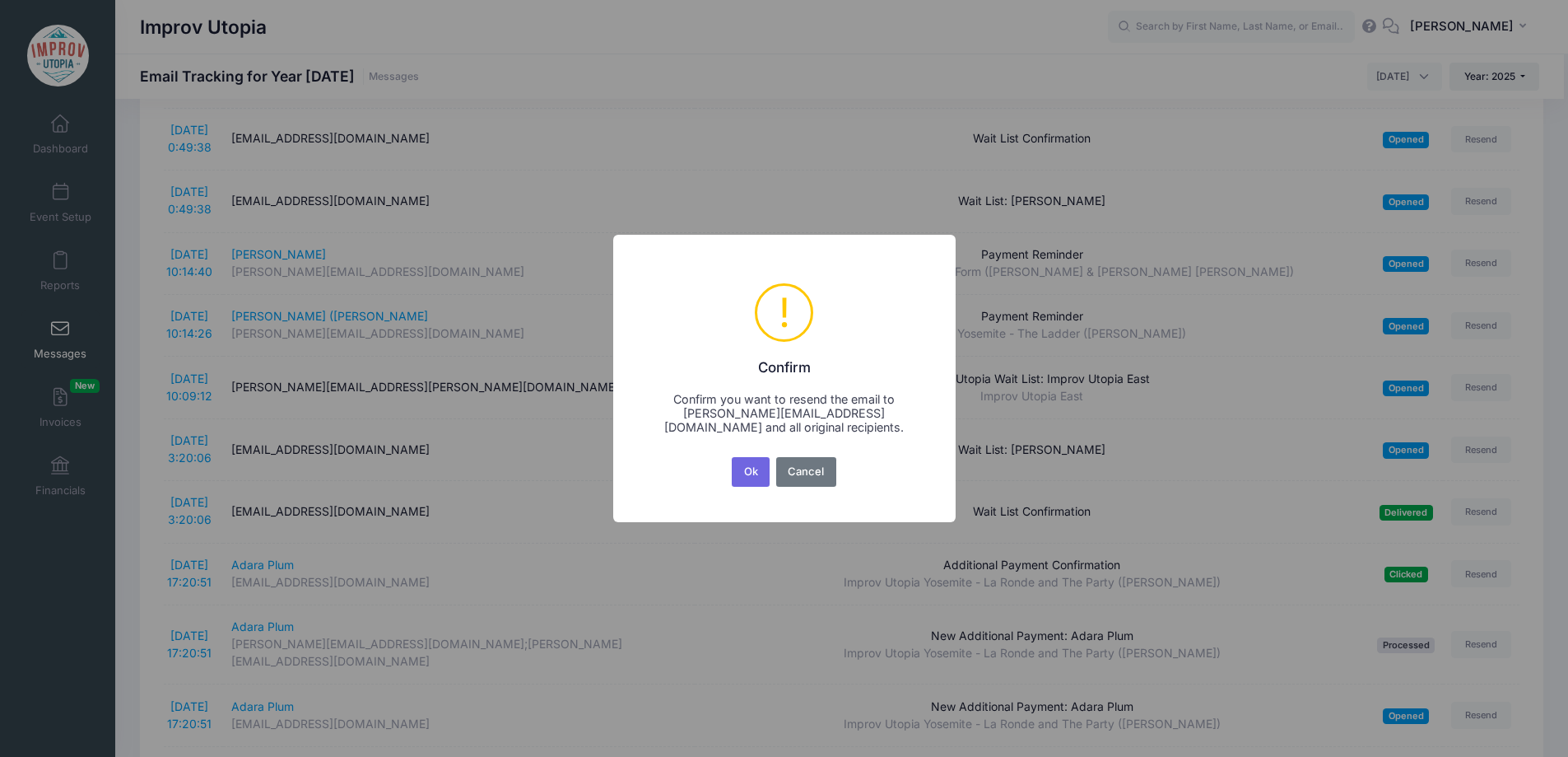
click at [751, 456] on div "Ok No Cancel" at bounding box center [784, 472] width 110 height 36
click at [751, 467] on button "Ok" at bounding box center [750, 472] width 38 height 30
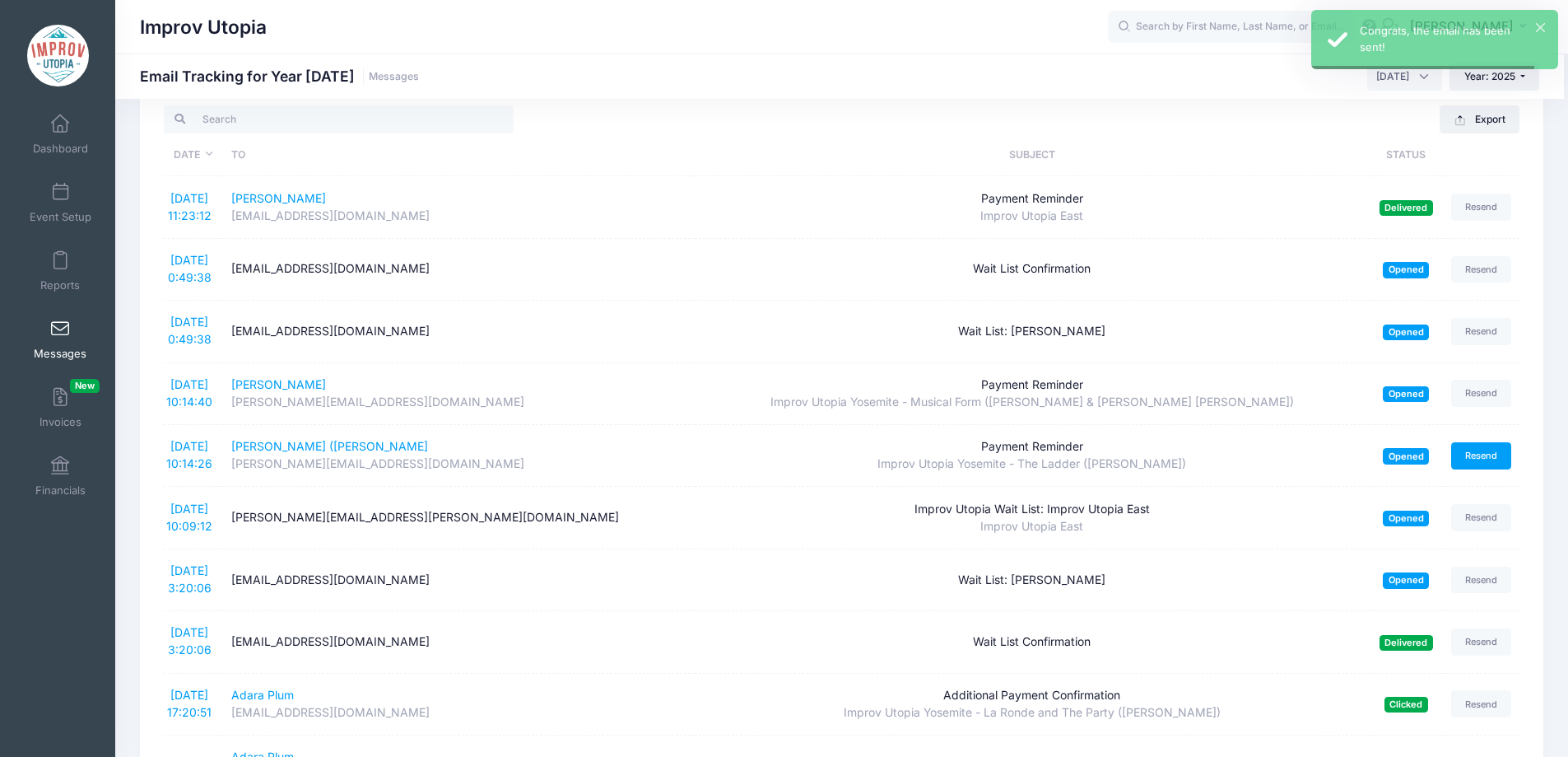
scroll to position [39, 0]
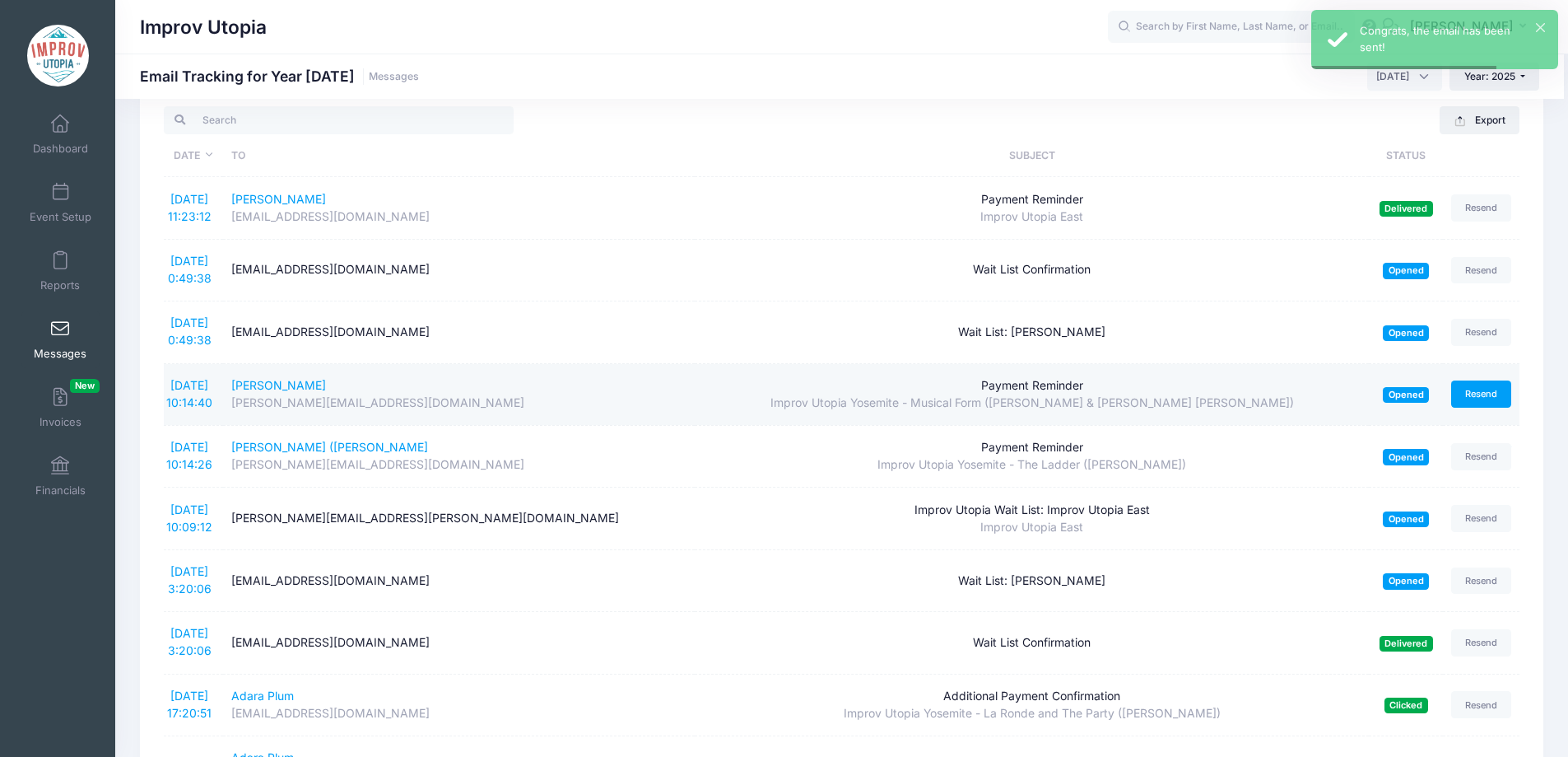
click at [1493, 390] on link "Resend" at bounding box center [1482, 394] width 61 height 27
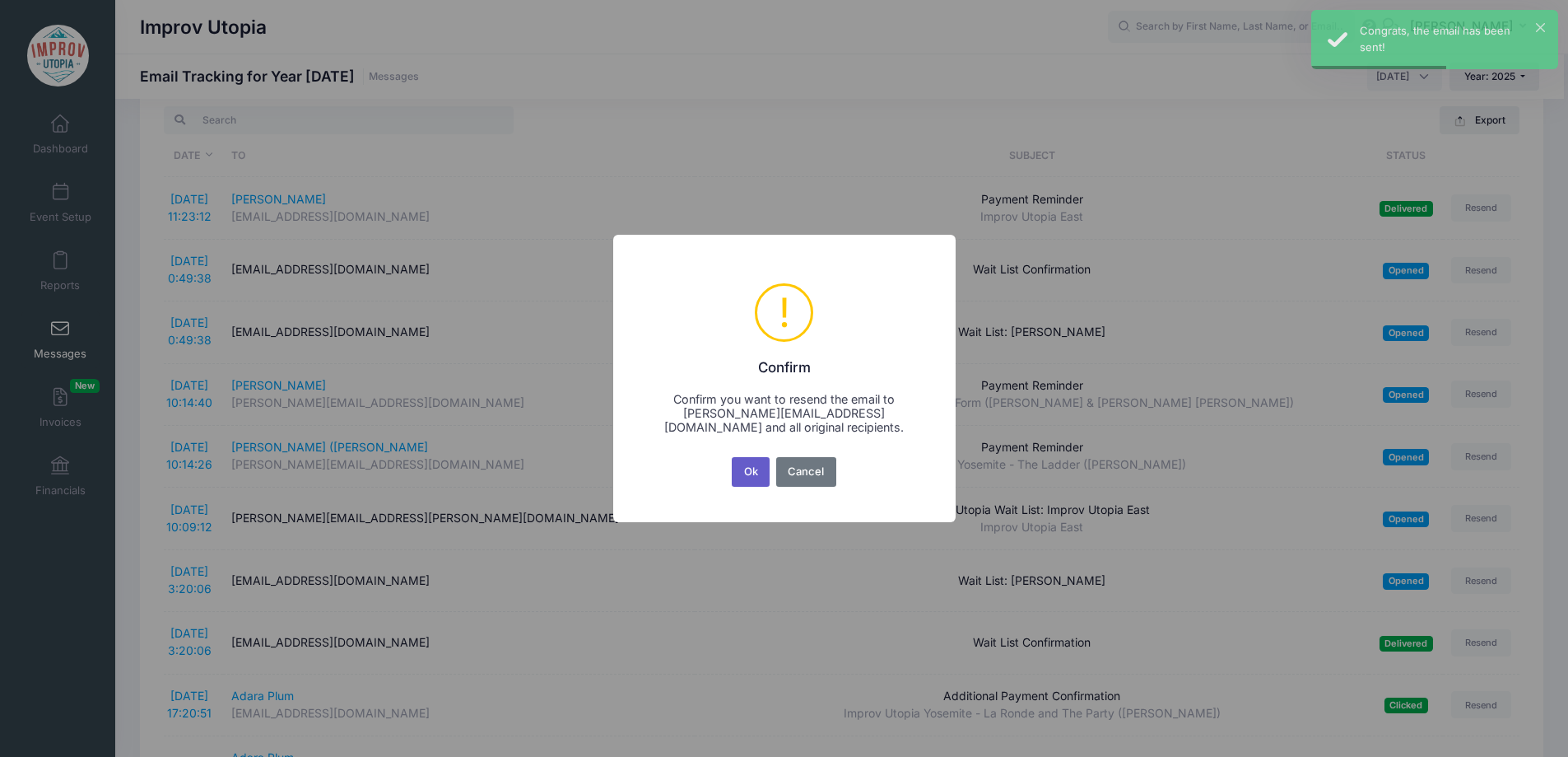
click at [752, 469] on button "Ok" at bounding box center [750, 472] width 38 height 30
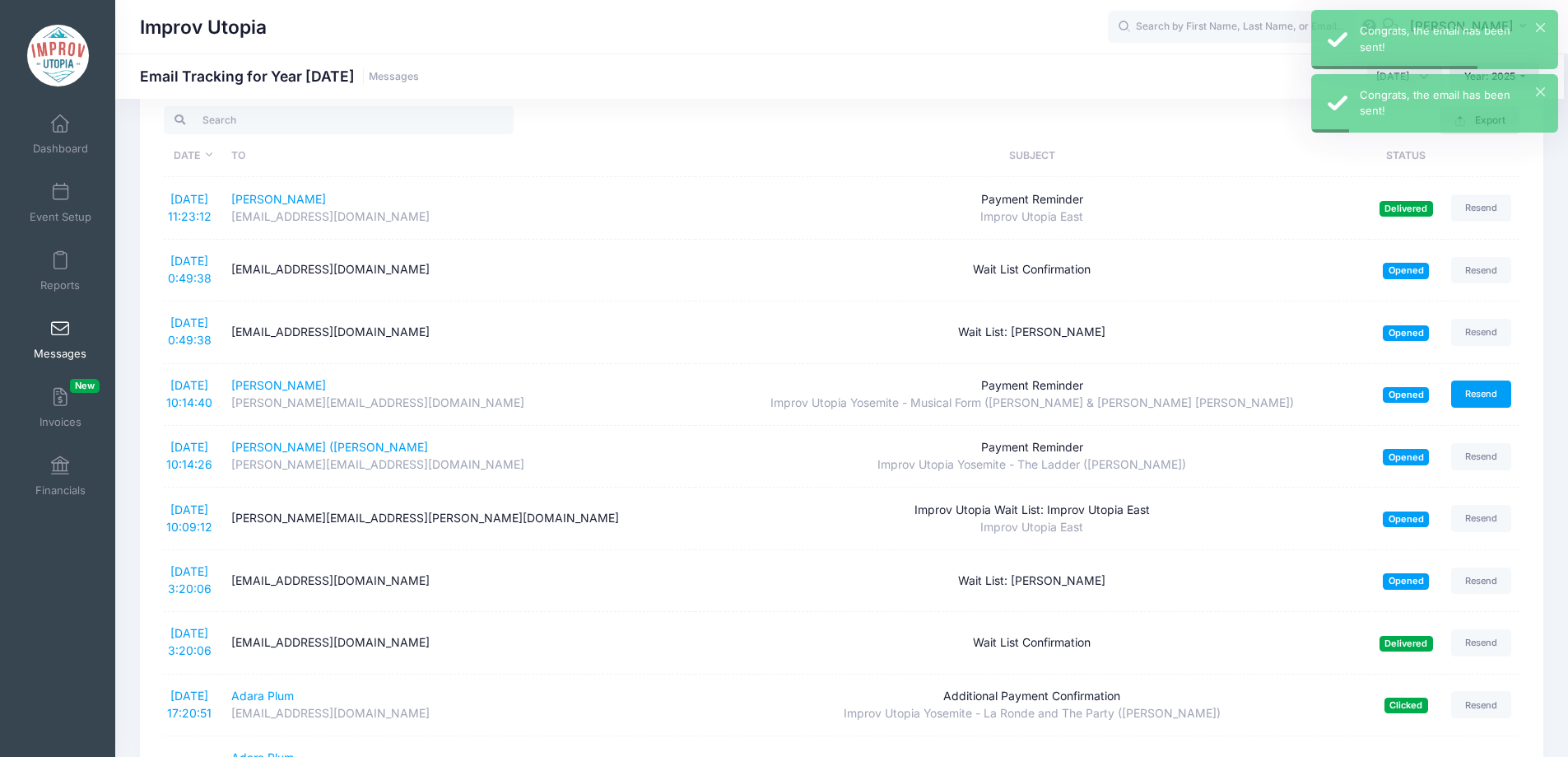
scroll to position [0, 0]
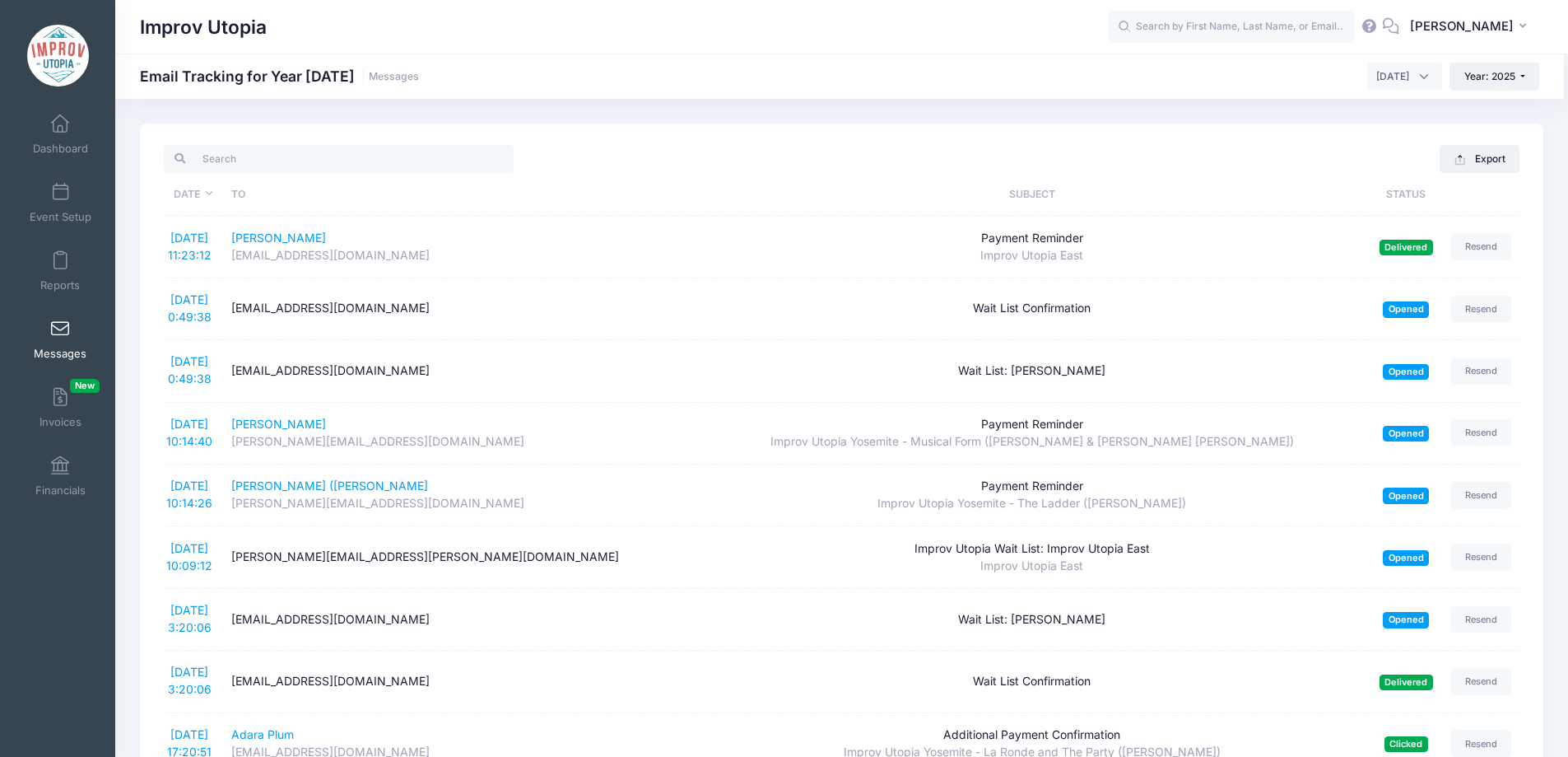
click at [1246, 40] on input "text" at bounding box center [1231, 28] width 247 height 33
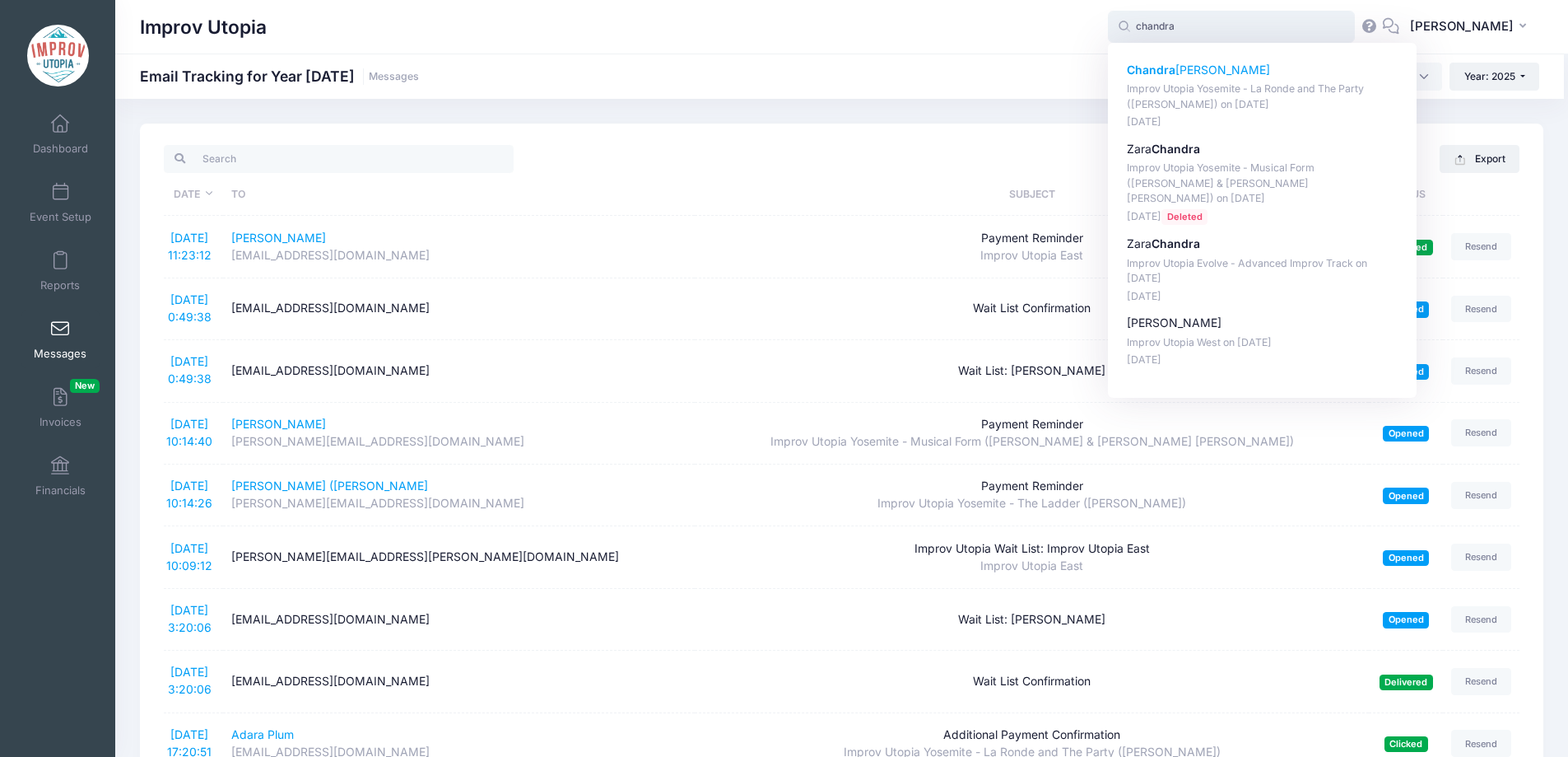
click at [1222, 66] on p "Chandra Howard" at bounding box center [1262, 70] width 271 height 18
type input "Chandra Howard (Improv Utopia Yosemite - La Ronde and The Party (Craig Cackowsk…"
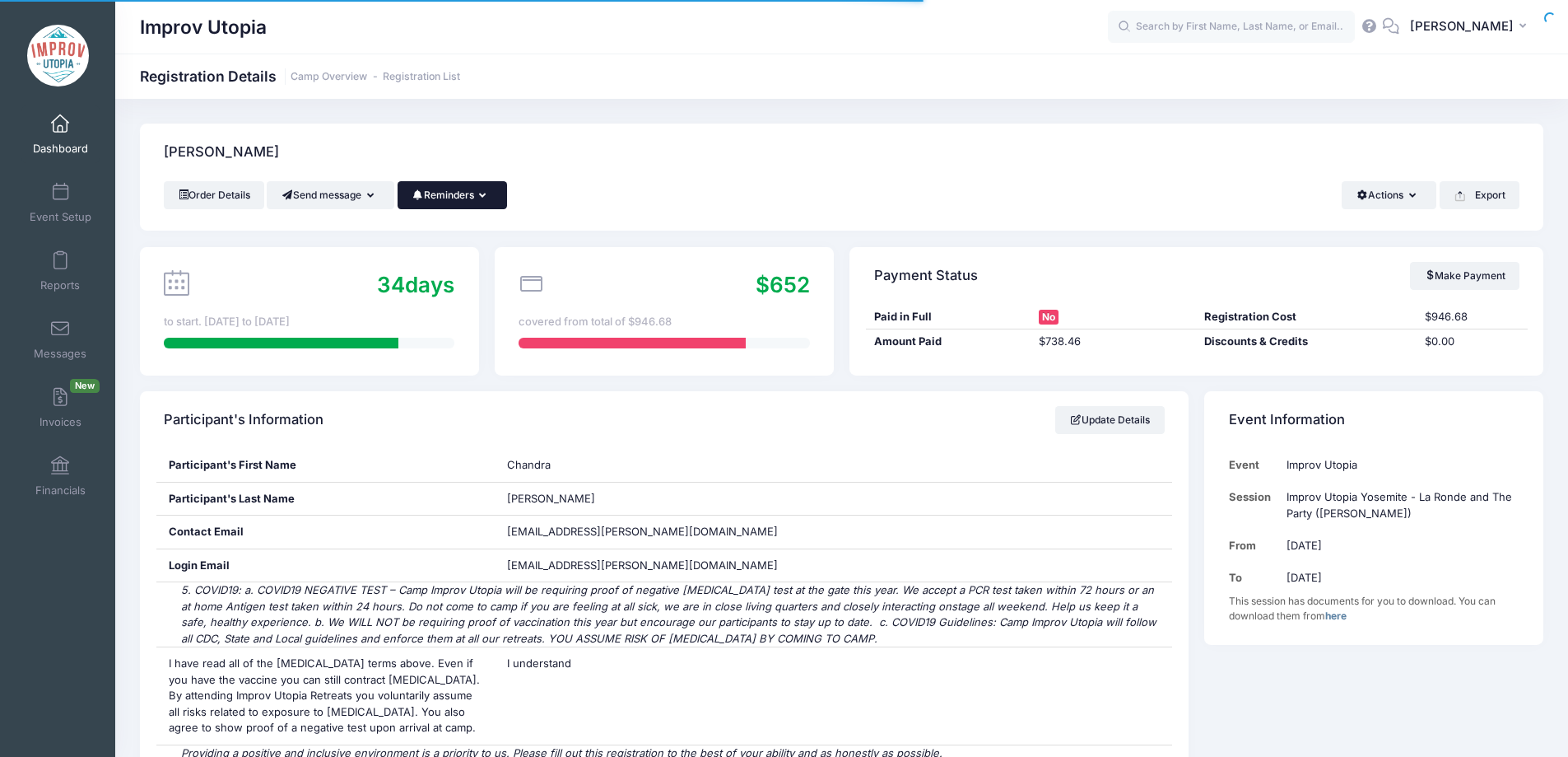
click at [479, 194] on button "Reminders" at bounding box center [452, 196] width 109 height 28
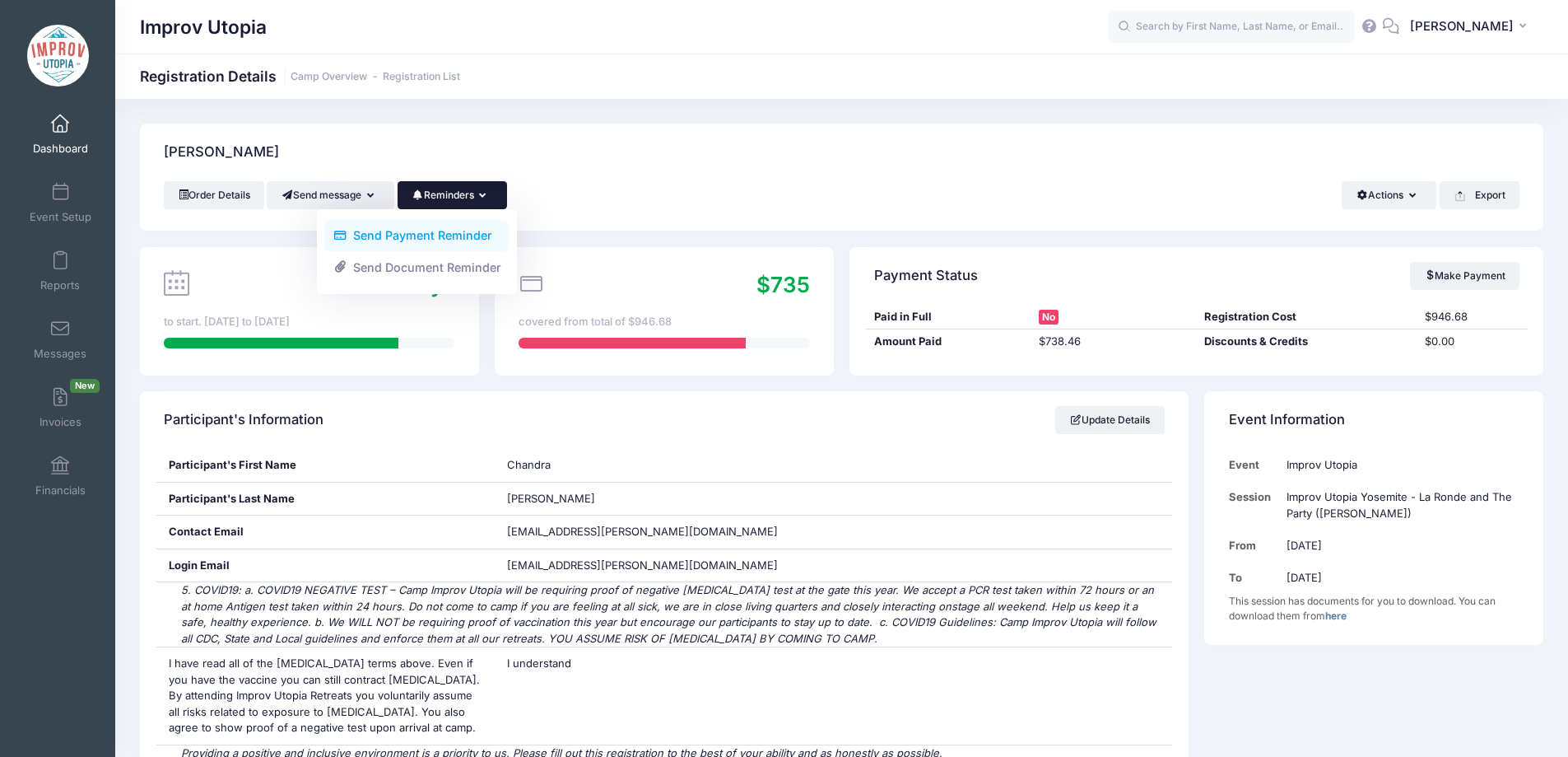
click at [447, 234] on link "Send Payment Reminder" at bounding box center [416, 235] width 184 height 32
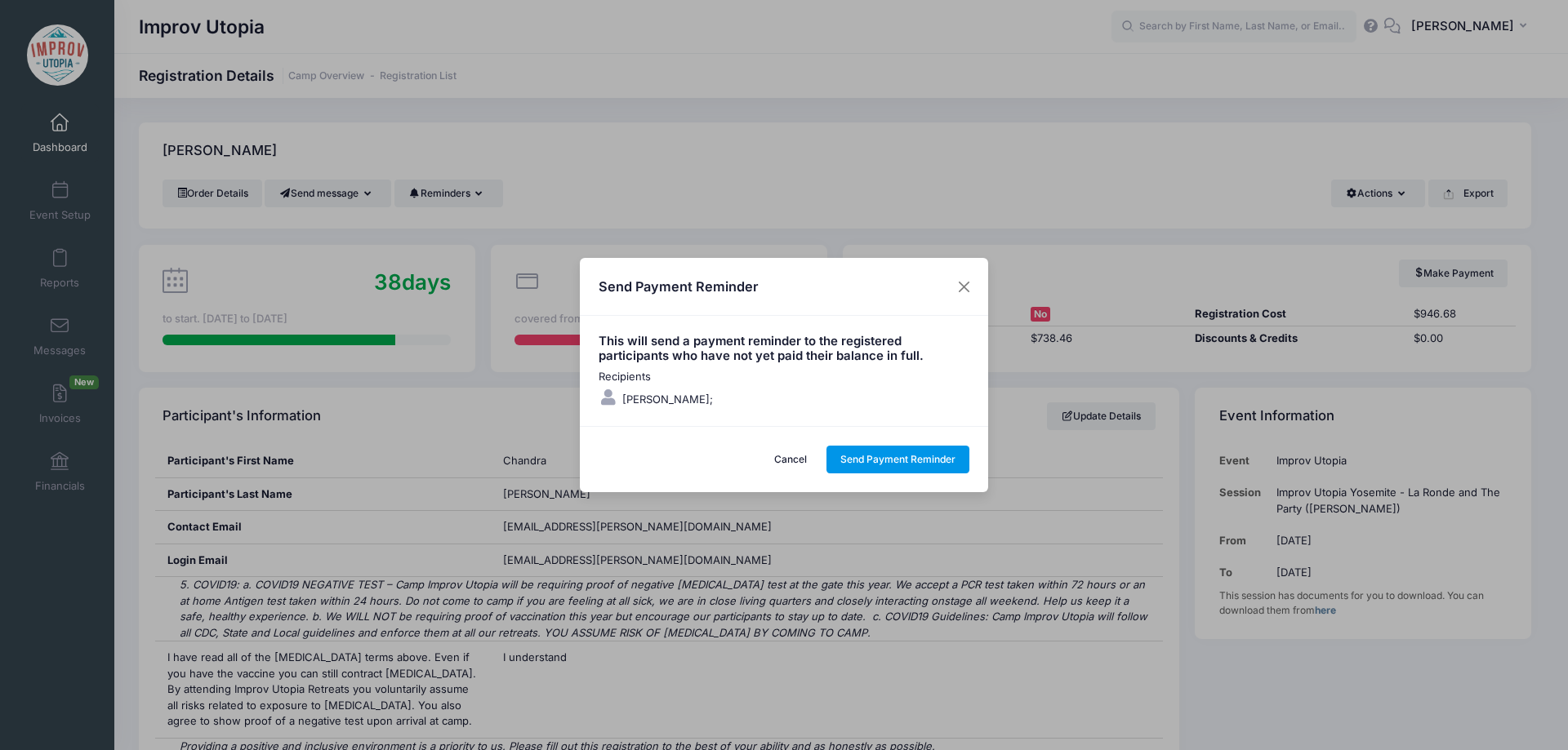
click at [899, 459] on button "Send Payment Reminder" at bounding box center [898, 459] width 143 height 28
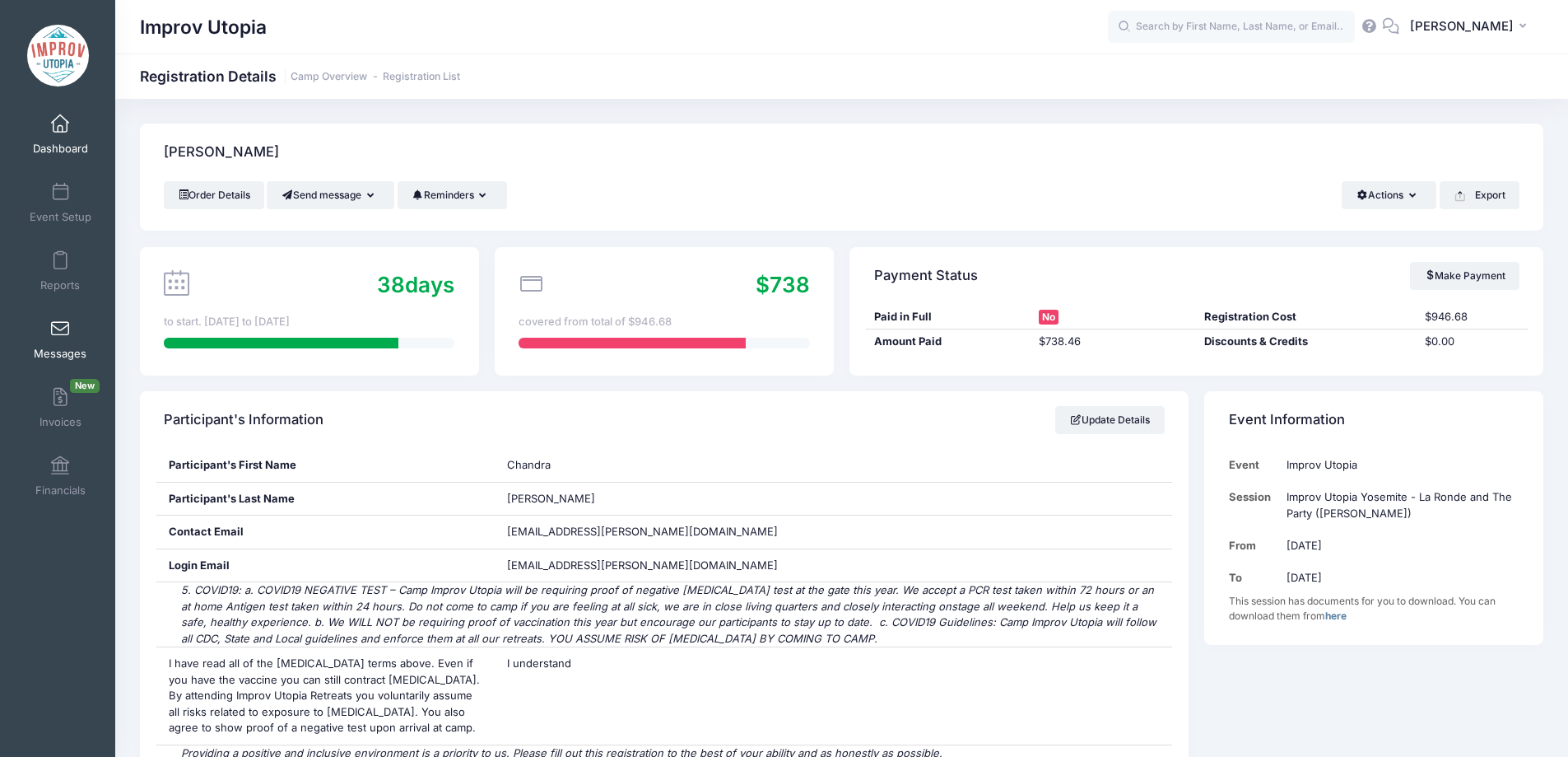
click at [46, 336] on link "Messages" at bounding box center [60, 339] width 78 height 57
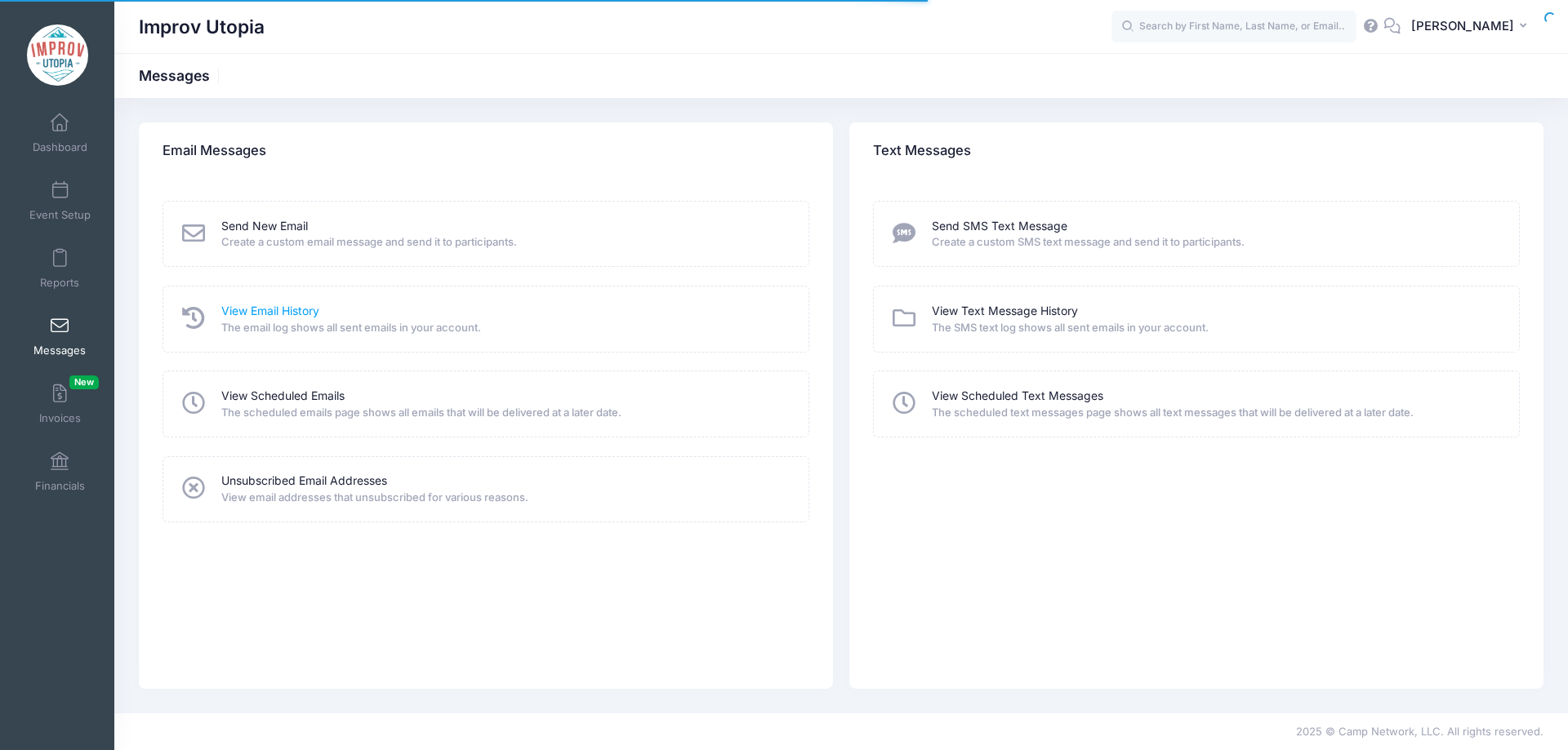
click at [273, 312] on link "View Email History" at bounding box center [270, 311] width 98 height 17
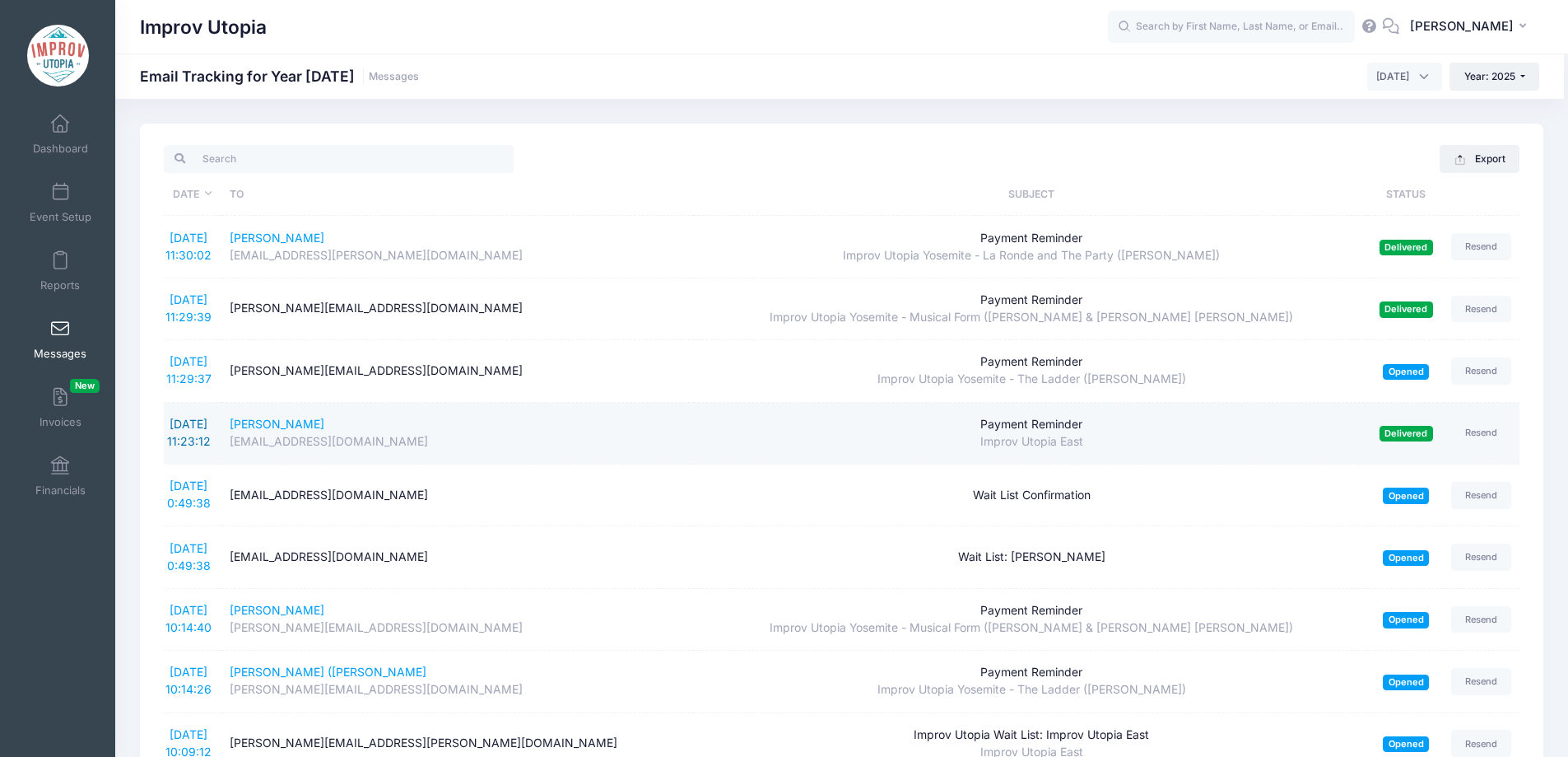
click at [191, 426] on link "8/18/2025 11:23:12" at bounding box center [188, 433] width 44 height 32
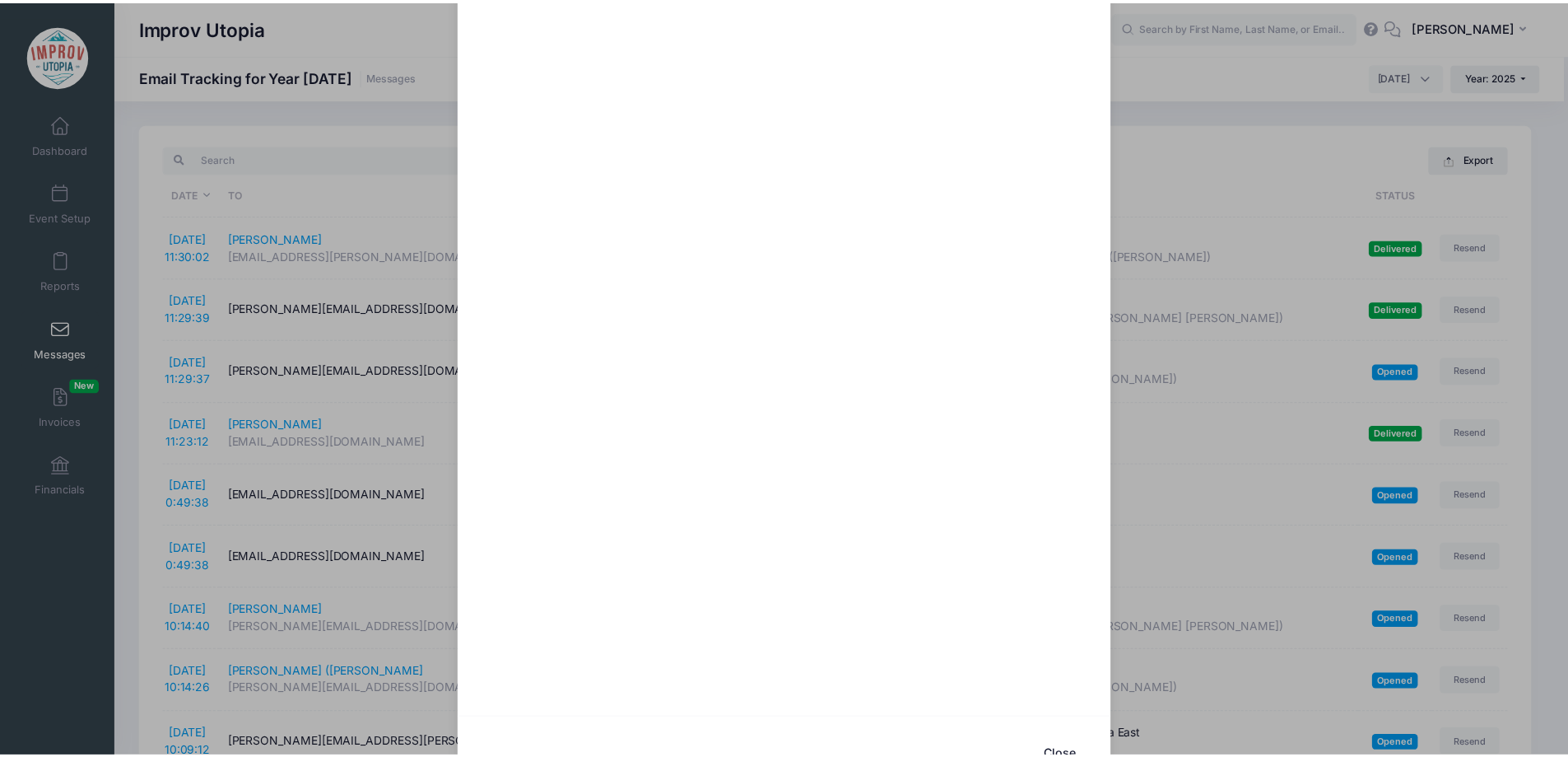
scroll to position [382, 0]
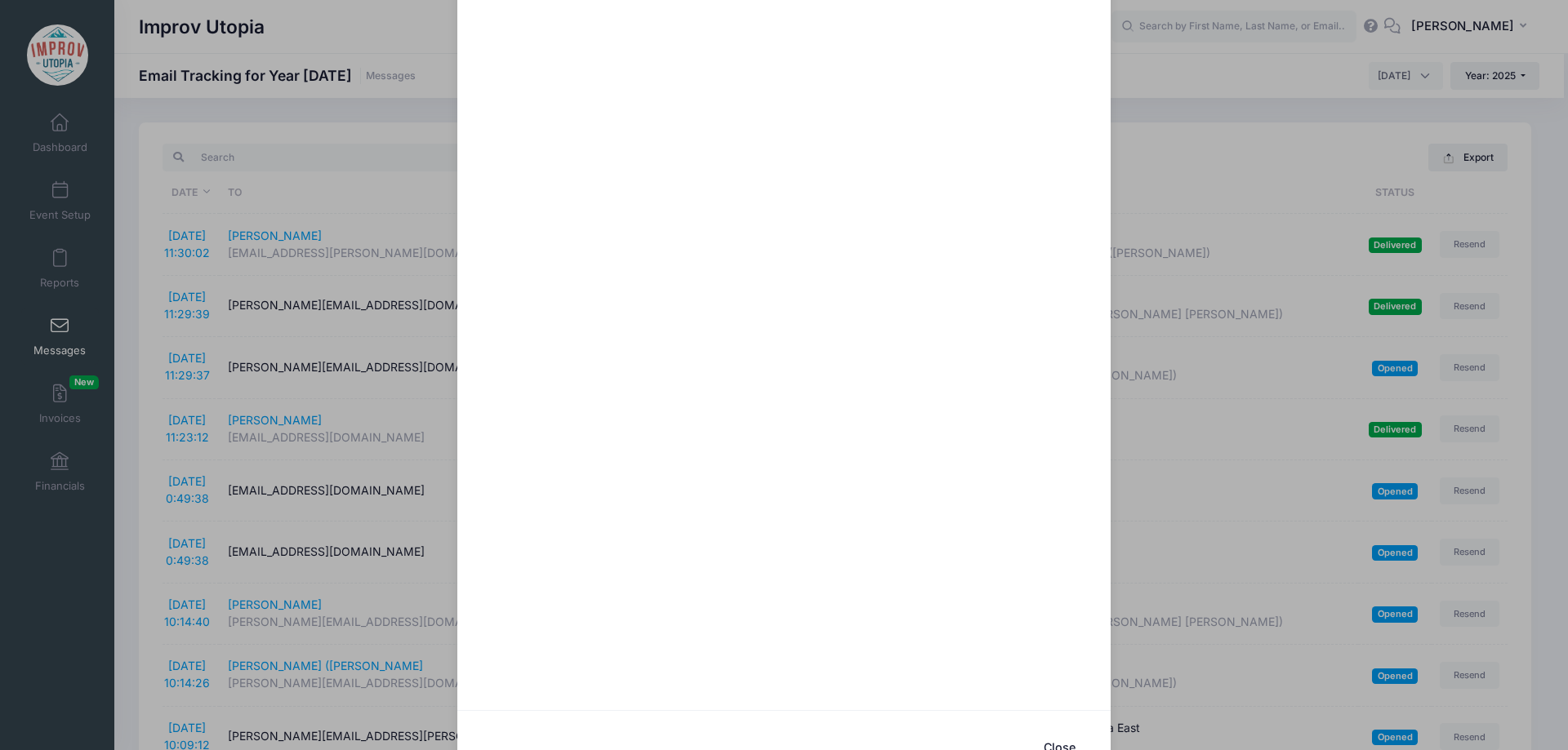
click at [374, 108] on div "Payment Reminder Sent: 8/18/2025 11:23:12 Delivered on 8/18/2025 11:23:27 To: j…" at bounding box center [784, 375] width 1568 height 750
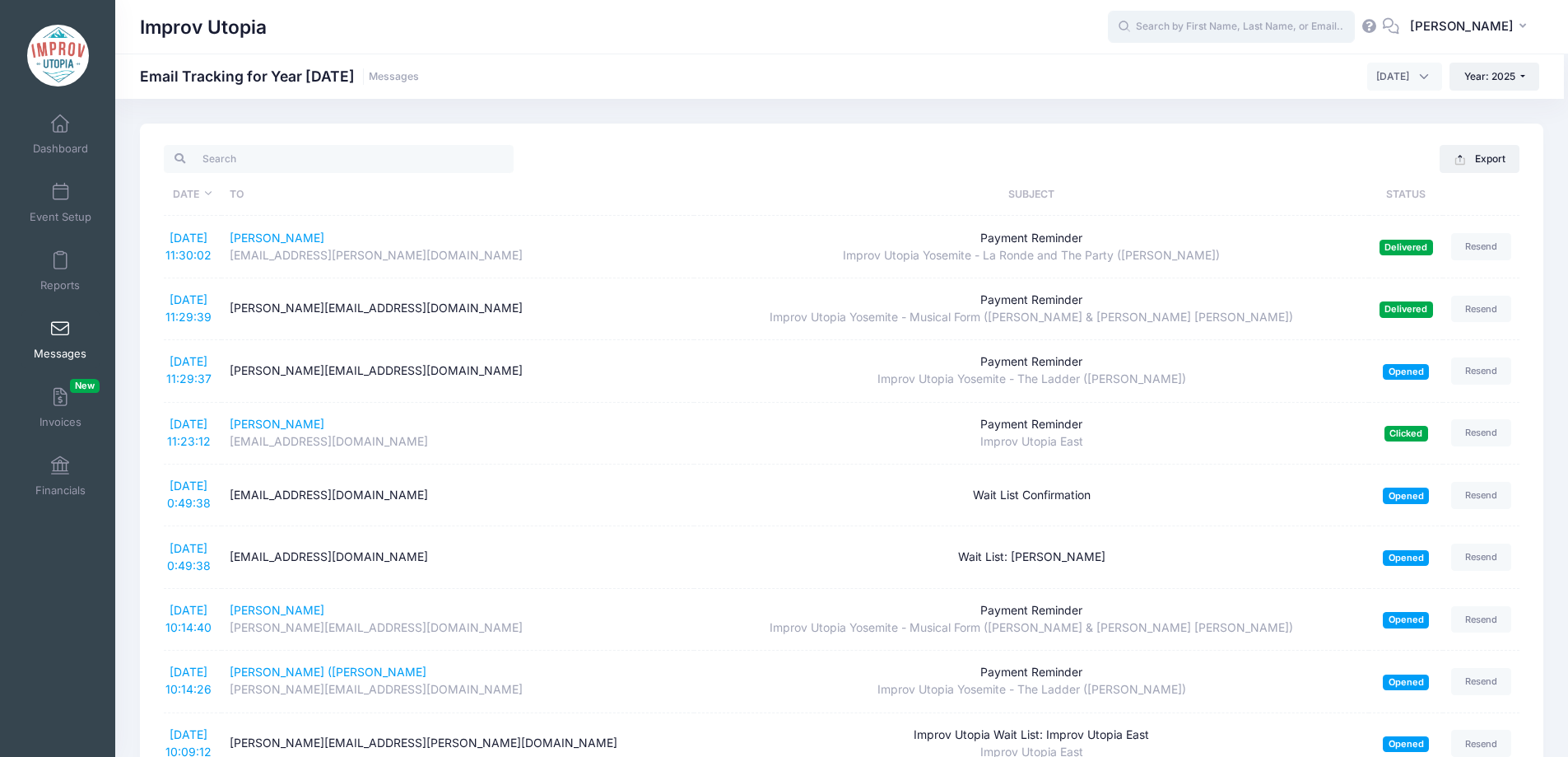
click at [1246, 39] on input "text" at bounding box center [1231, 28] width 247 height 33
click at [1192, 71] on p "Joseph Jigg etts" at bounding box center [1262, 70] width 271 height 18
type input "Joseph Jiggetts (Improv Utopia East, Aug-29, 2025)"
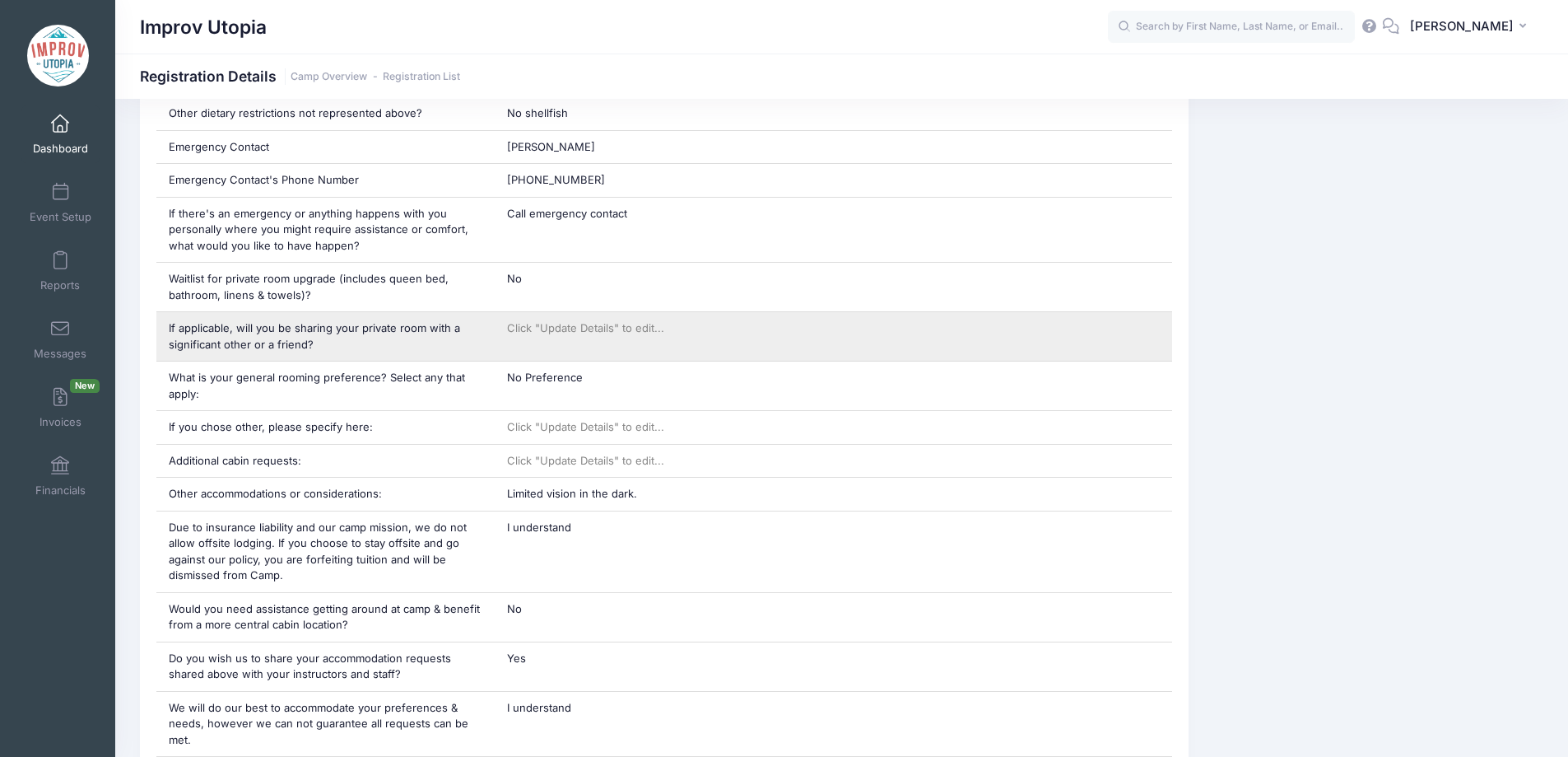
scroll to position [1209, 0]
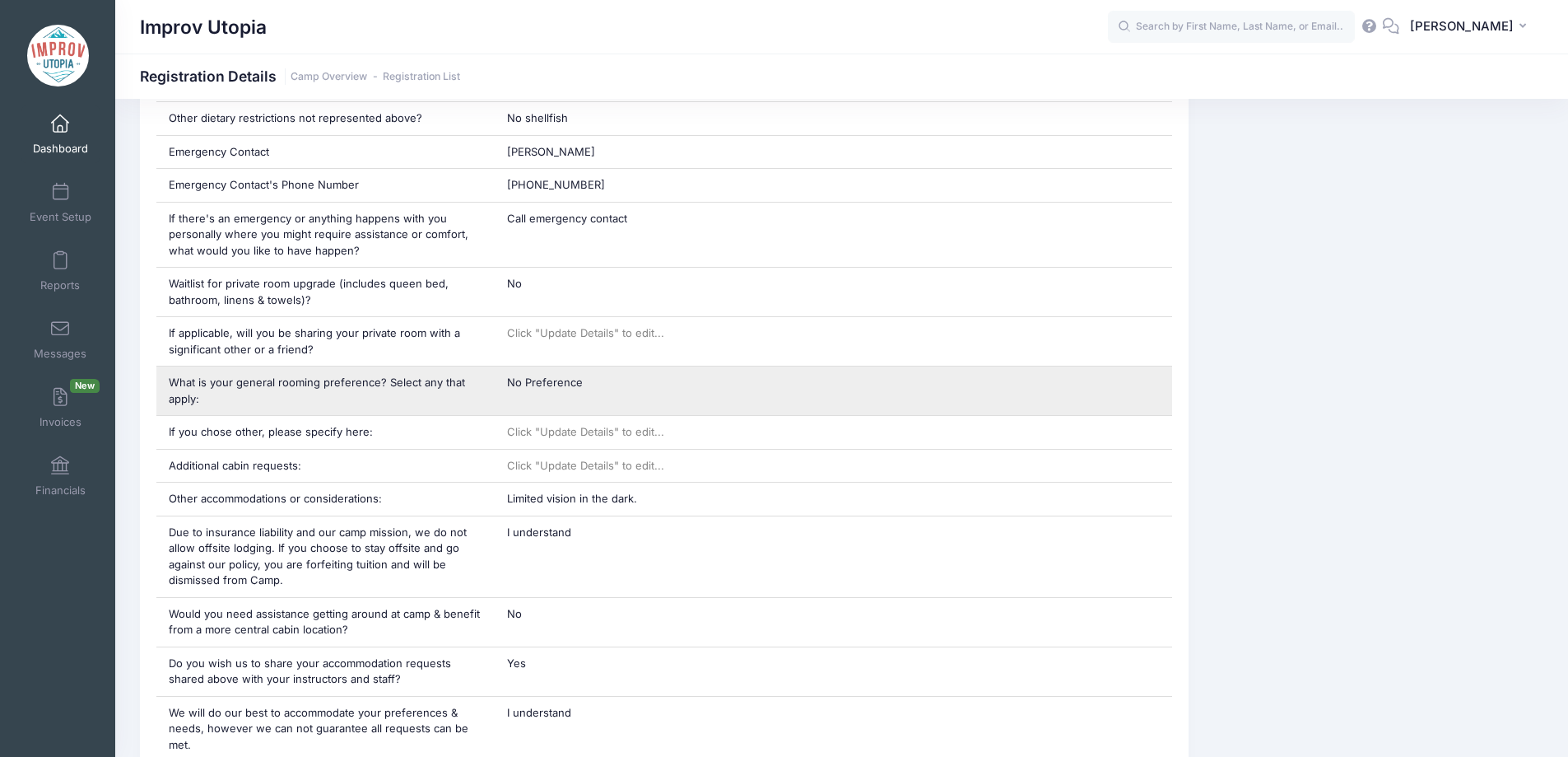
click at [559, 375] on span "No Preference" at bounding box center [546, 382] width 76 height 13
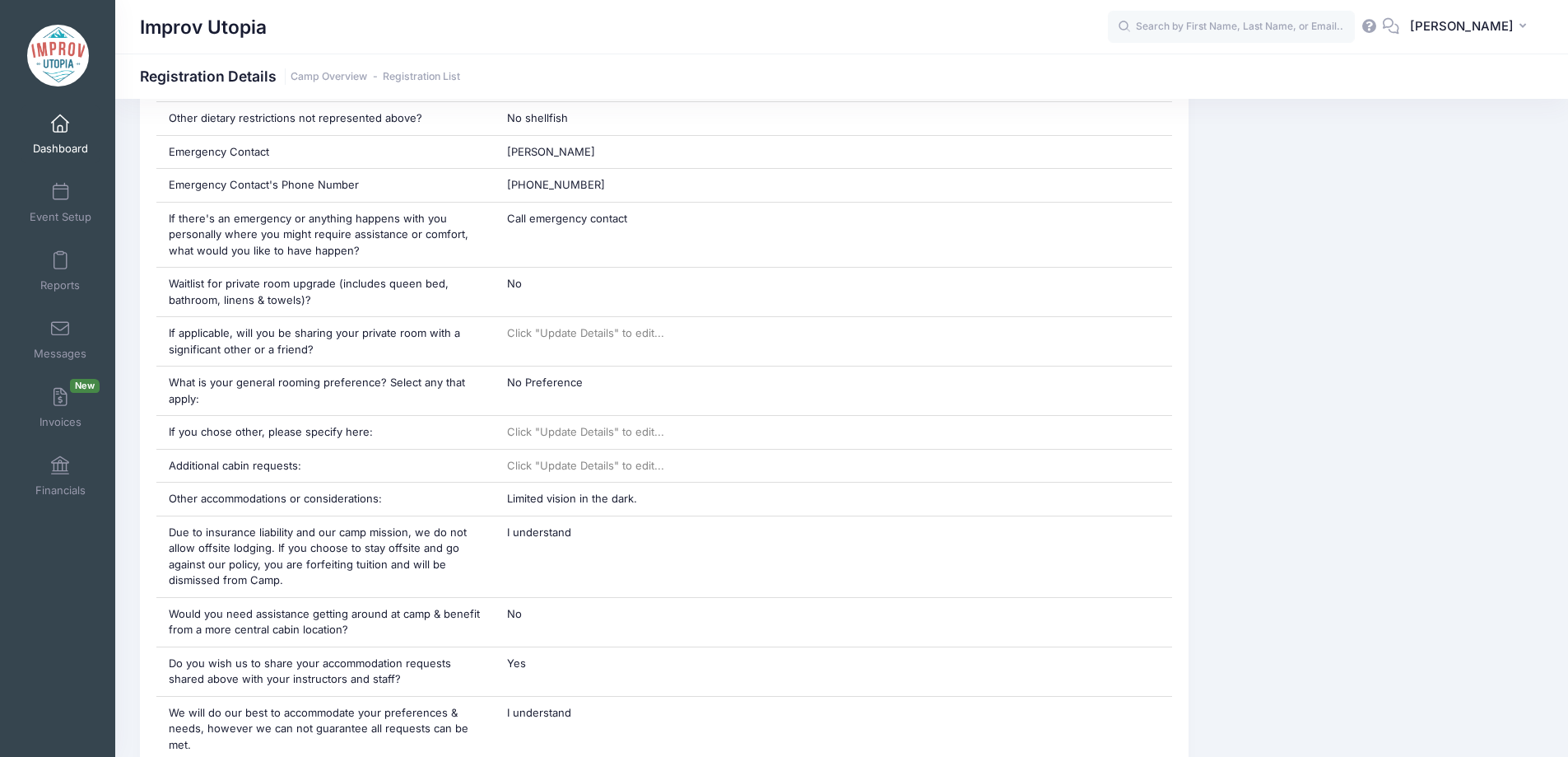
click at [1226, 349] on div "Event Information Event Improv Utopia Session Improv [GEOGRAPHIC_DATA] From [DA…" at bounding box center [1374, 672] width 355 height 2980
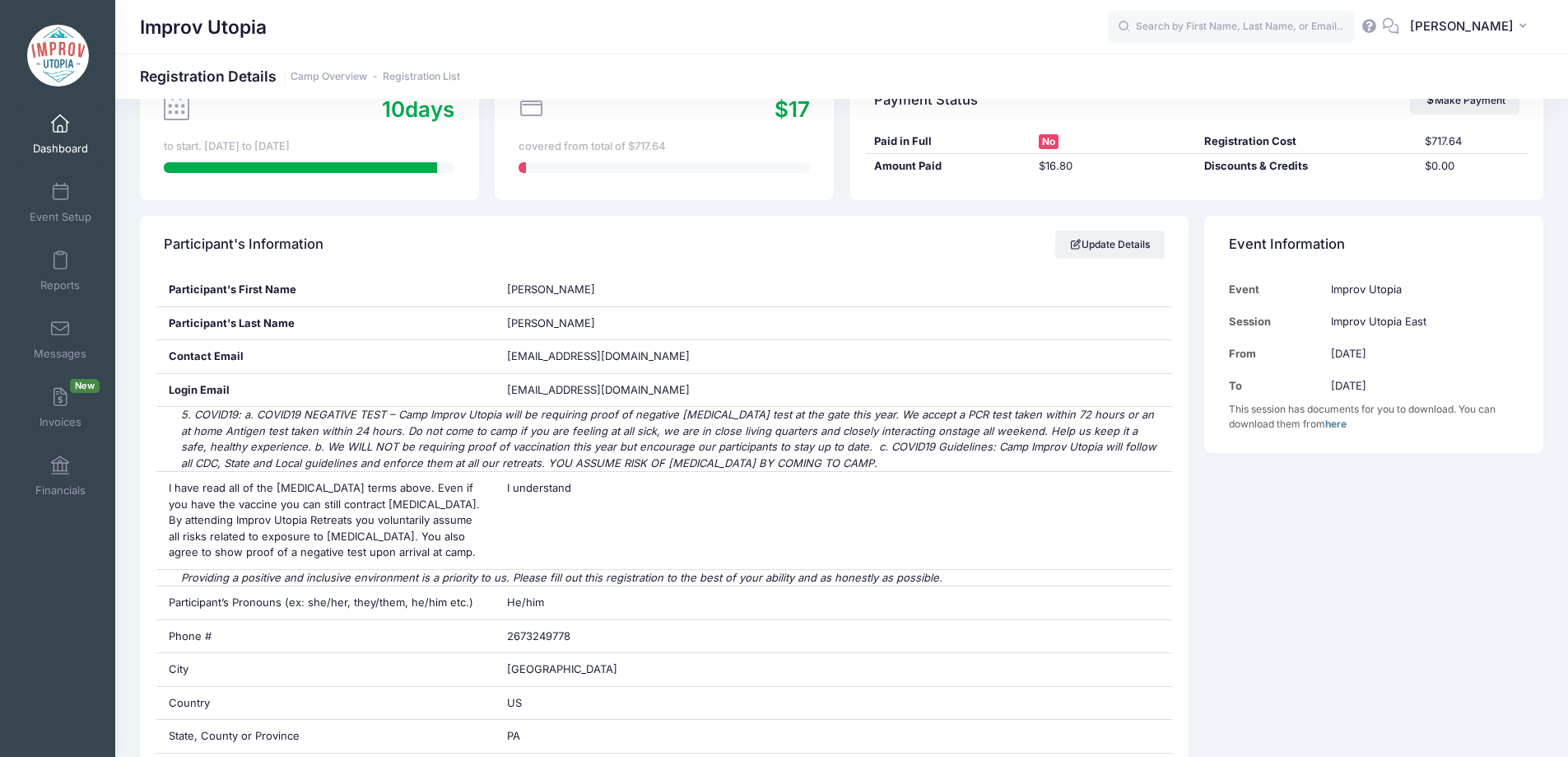
scroll to position [170, 0]
